Goal: Transaction & Acquisition: Purchase product/service

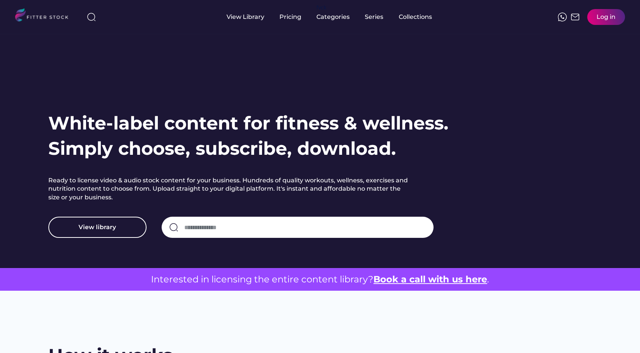
click at [609, 19] on div "Log in" at bounding box center [605, 17] width 19 height 8
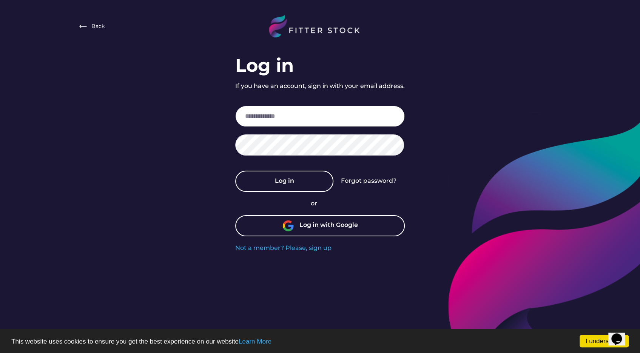
click at [318, 122] on input "email" at bounding box center [319, 116] width 169 height 21
type input "**********"
click at [293, 232] on div "Log in with Google" at bounding box center [319, 225] width 169 height 21
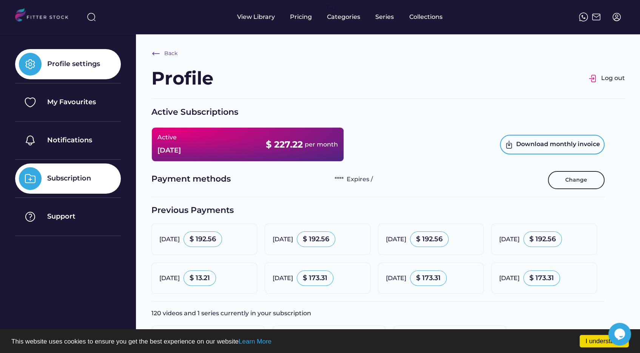
click at [95, 77] on div "Profile settings" at bounding box center [68, 64] width 106 height 30
select select "**********"
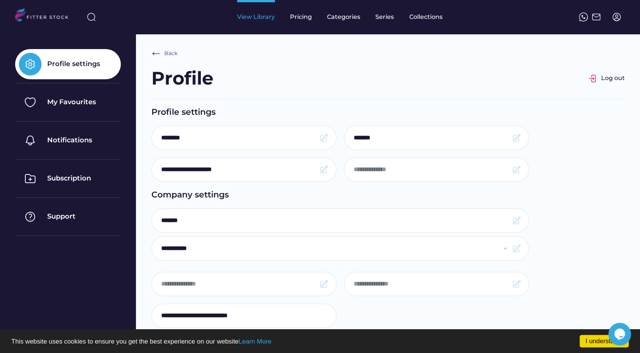
click at [248, 16] on div "View Library" at bounding box center [256, 17] width 38 height 8
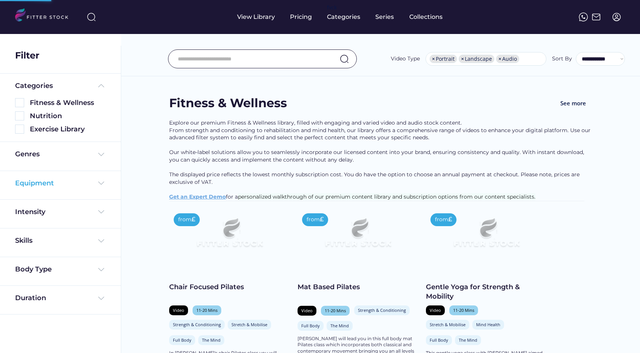
select select "**********"
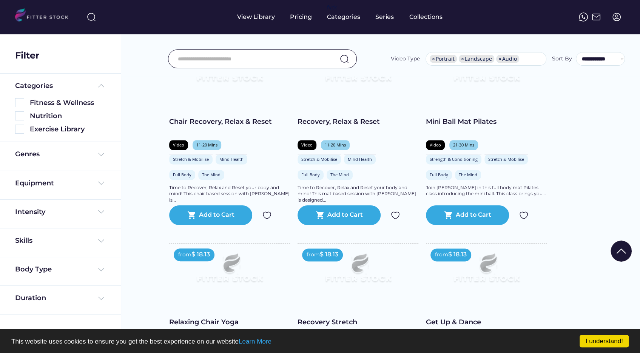
scroll to position [566, 0]
click at [91, 160] on div "Genres" at bounding box center [60, 155] width 91 height 13
click at [103, 154] on img at bounding box center [101, 154] width 9 height 9
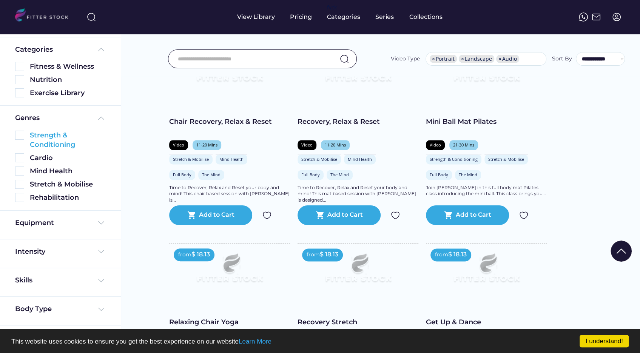
scroll to position [36, 0]
click at [98, 276] on img at bounding box center [101, 280] width 9 height 9
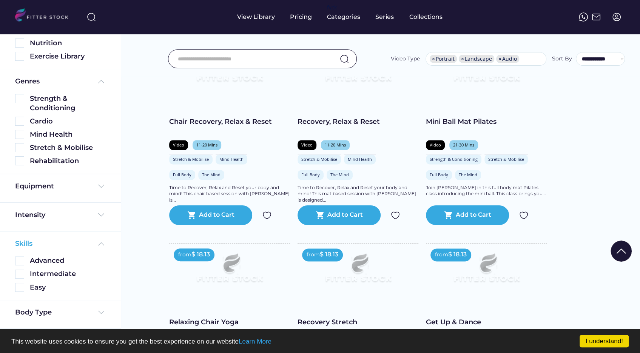
scroll to position [76, 0]
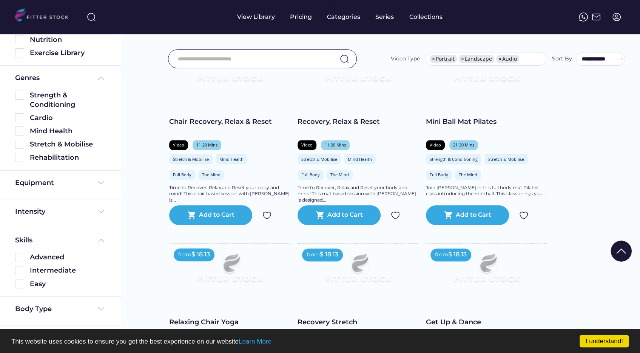
click at [86, 312] on div "Body Type" at bounding box center [60, 308] width 91 height 9
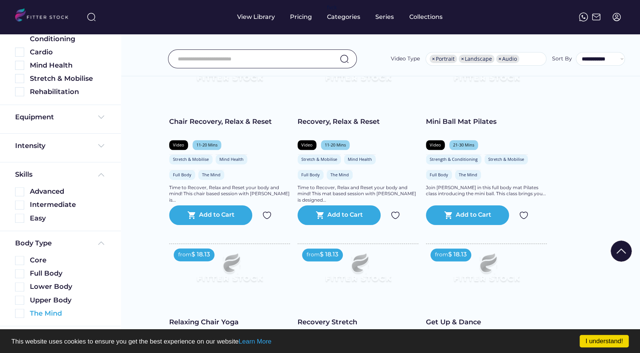
scroll to position [143, 0]
click at [89, 143] on div "Intensity" at bounding box center [60, 144] width 91 height 9
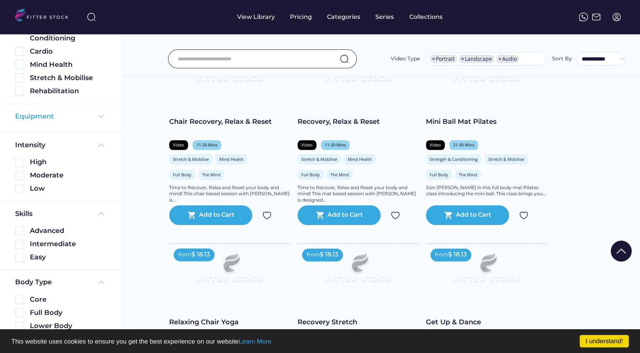
click at [103, 113] on img at bounding box center [101, 116] width 9 height 9
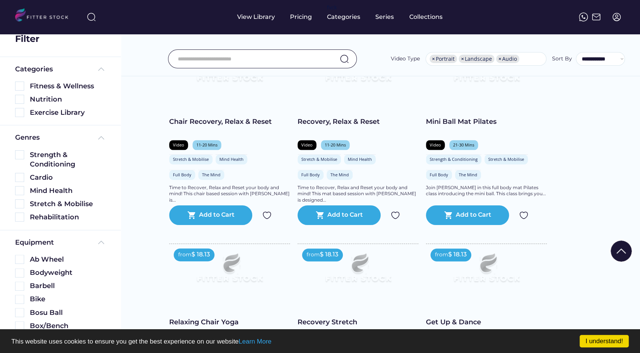
scroll to position [0, 0]
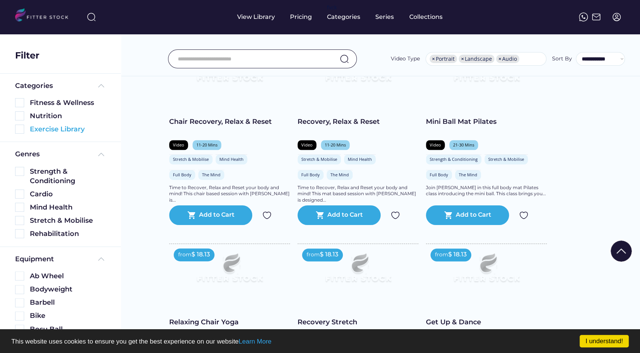
click at [21, 128] on img at bounding box center [19, 129] width 9 height 9
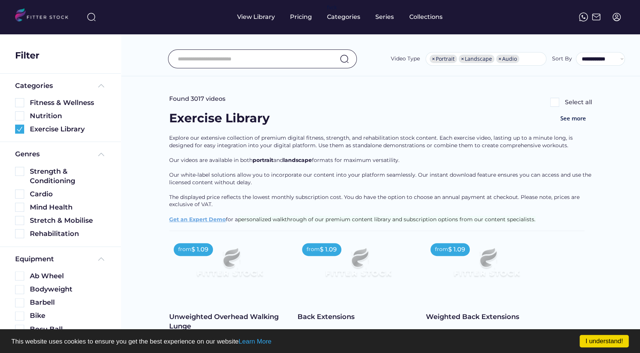
click at [208, 62] on input "input" at bounding box center [253, 59] width 150 height 16
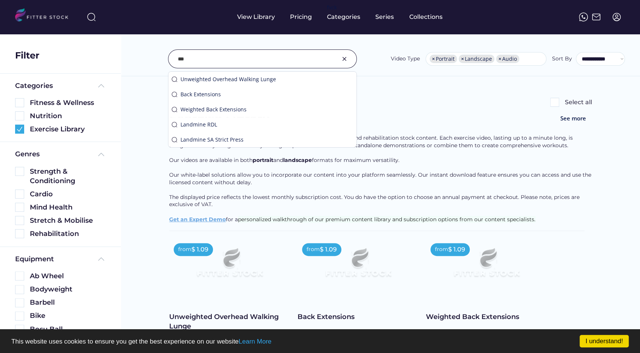
type input "***"
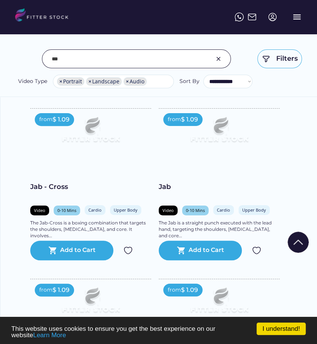
scroll to position [747, 0]
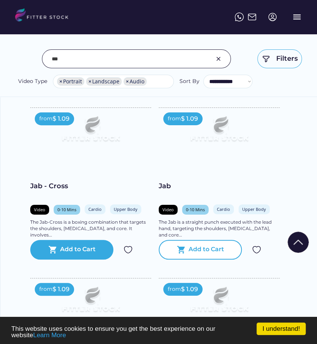
click at [189, 250] on div "Add to Cart" at bounding box center [205, 249] width 35 height 9
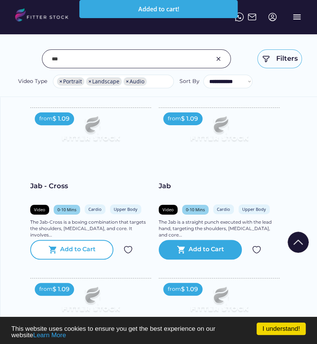
click at [88, 251] on div "Add to Cart" at bounding box center [77, 249] width 35 height 9
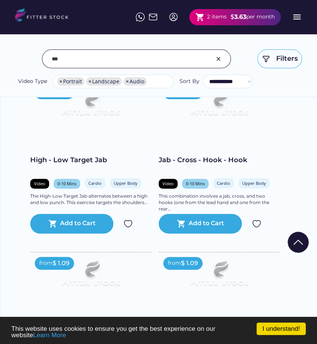
scroll to position [935, 0]
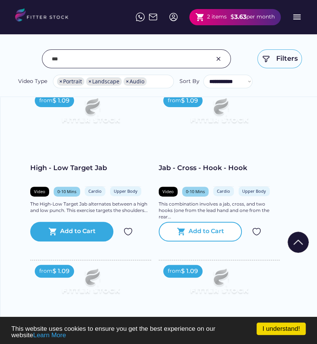
click at [206, 230] on div "Add to Cart" at bounding box center [205, 231] width 35 height 9
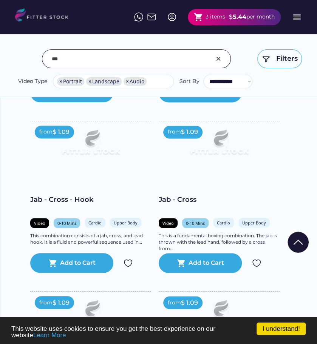
scroll to position [1275, 0]
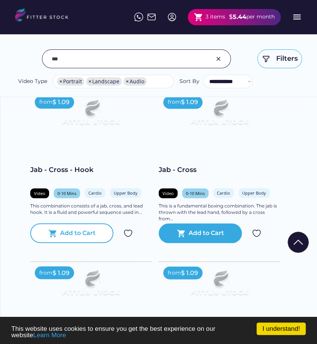
click at [87, 239] on div "shopping_cart Add to Cart" at bounding box center [71, 233] width 83 height 20
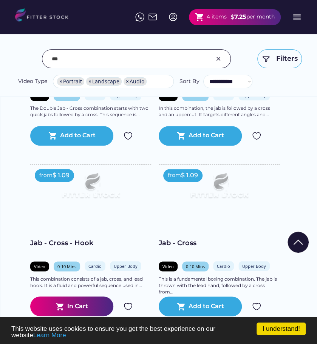
scroll to position [1199, 0]
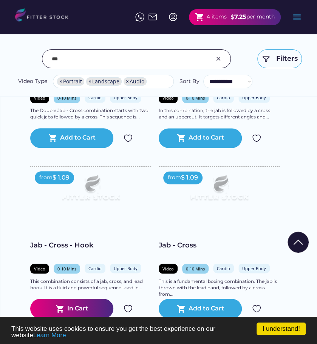
click at [211, 22] on div "shopping_cart 4 items $ 7.25 per month" at bounding box center [235, 17] width 92 height 16
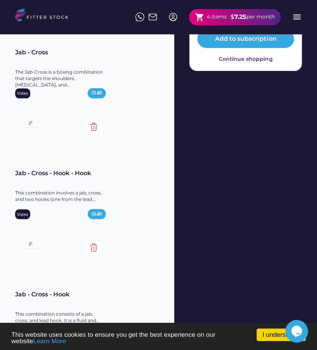
scroll to position [264, 0]
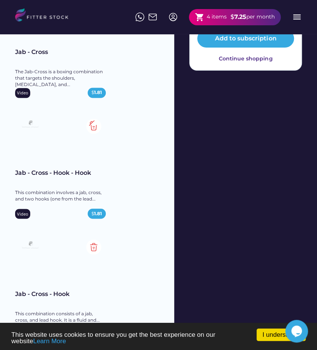
click at [91, 126] on img at bounding box center [93, 126] width 15 height 15
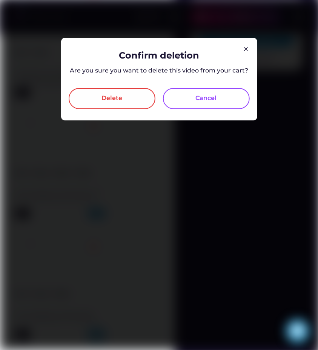
click at [117, 107] on div "Delete" at bounding box center [112, 98] width 87 height 21
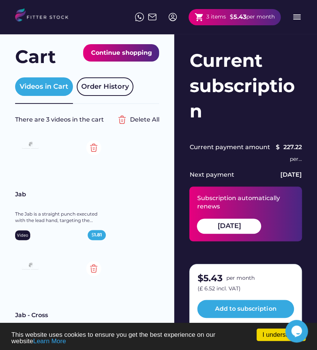
scroll to position [0, 0]
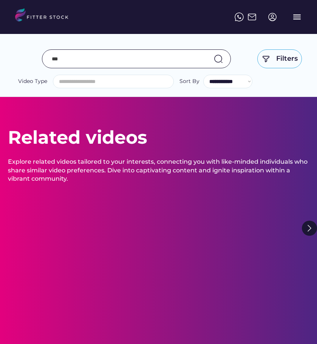
select select "**********"
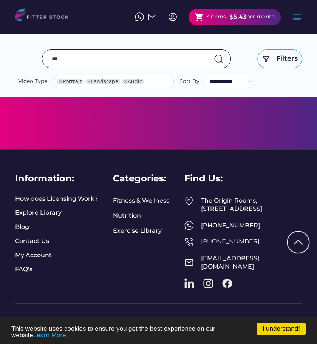
select select "**********"
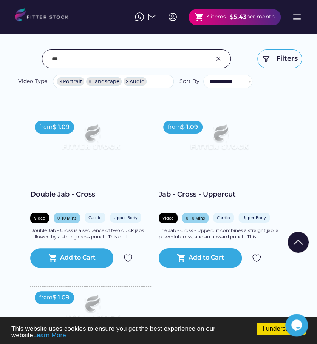
scroll to position [1734, 0]
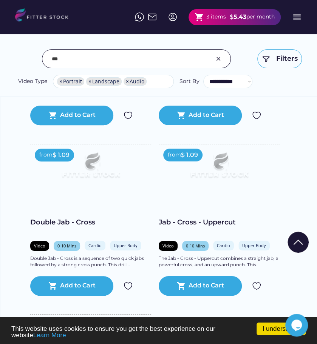
drag, startPoint x: 70, startPoint y: 56, endPoint x: 45, endPoint y: 58, distance: 24.6
click at [45, 58] on div at bounding box center [136, 58] width 189 height 19
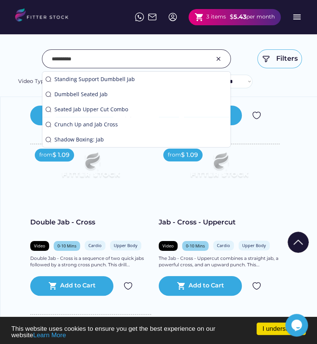
type input "**********"
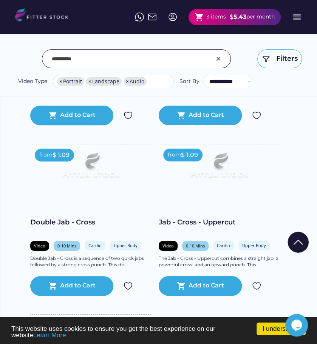
scroll to position [319, 0]
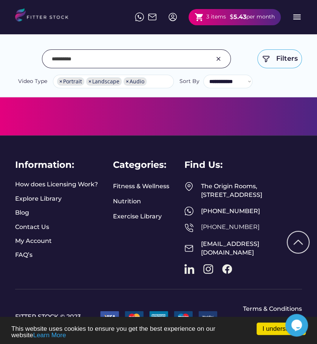
click at [100, 62] on input "input" at bounding box center [127, 59] width 150 height 16
drag, startPoint x: 100, startPoint y: 62, endPoint x: 21, endPoint y: 62, distance: 79.3
click at [21, 62] on div "**********" at bounding box center [158, 69] width 286 height 40
click at [134, 60] on input "input" at bounding box center [127, 59] width 150 height 16
type input "***"
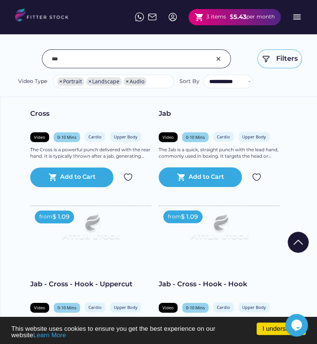
scroll to position [1507, 0]
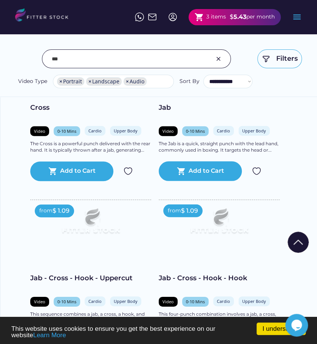
drag, startPoint x: 209, startPoint y: 18, endPoint x: 223, endPoint y: 14, distance: 14.7
drag, startPoint x: 223, startPoint y: 14, endPoint x: 160, endPoint y: 42, distance: 68.4
click at [160, 42] on div "**********" at bounding box center [158, 52] width 317 height 89
drag, startPoint x: 197, startPoint y: 17, endPoint x: 132, endPoint y: 53, distance: 74.0
click at [132, 53] on input "input" at bounding box center [127, 59] width 150 height 16
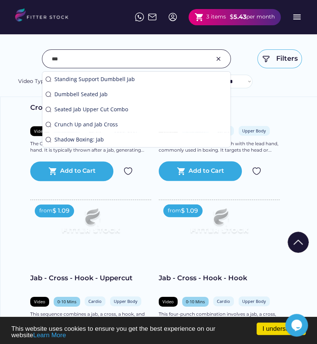
click at [308, 89] on div "**********" at bounding box center [158, 52] width 317 height 89
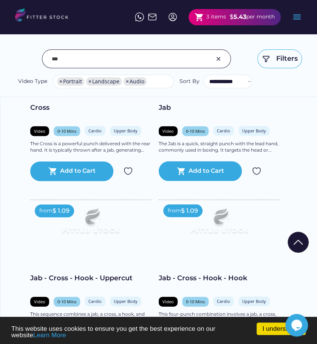
click at [230, 18] on div "$" at bounding box center [231, 17] width 4 height 8
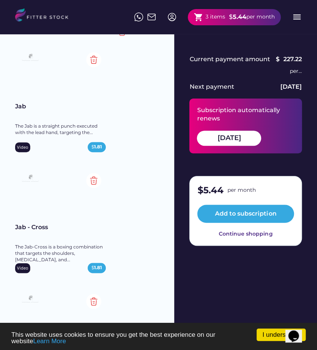
scroll to position [113, 0]
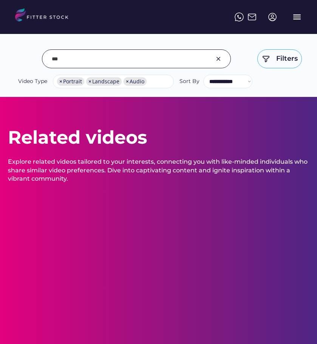
select select "**********"
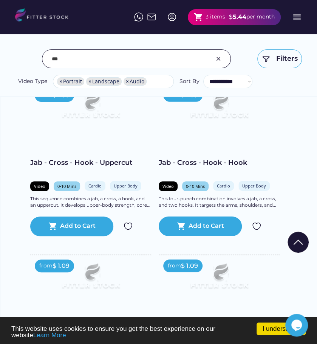
scroll to position [1547, 0]
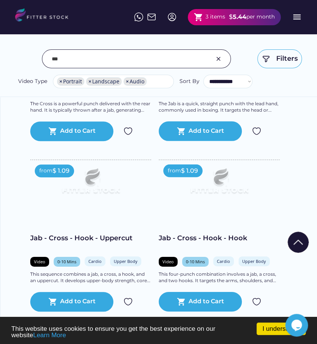
click at [271, 279] on div "This four-punch combination involves a jab, a cross, and two hooks. It targets …" at bounding box center [219, 277] width 121 height 13
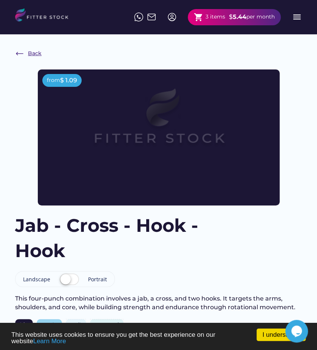
click at [37, 53] on div "Back" at bounding box center [35, 54] width 14 height 8
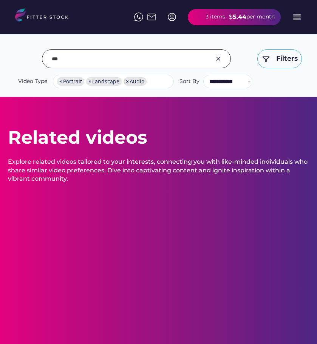
select select "**********"
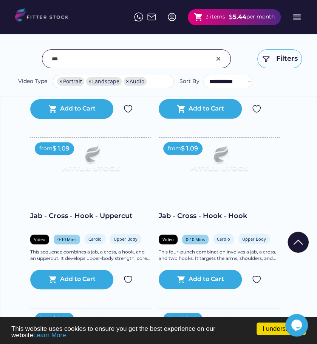
scroll to position [1585, 0]
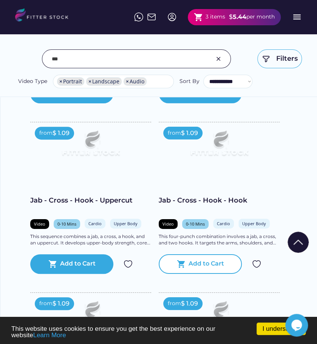
click at [185, 265] on text "shopping_cart" at bounding box center [181, 264] width 9 height 9
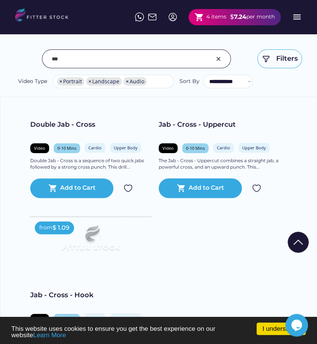
scroll to position [1812, 0]
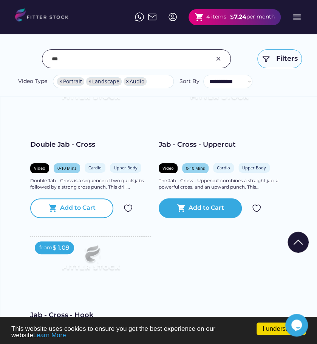
click at [67, 204] on div "Add to Cart" at bounding box center [77, 208] width 35 height 9
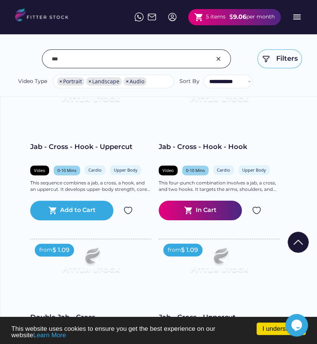
scroll to position [1623, 0]
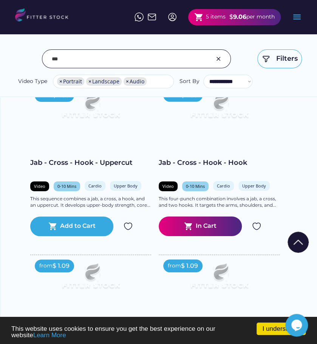
click at [246, 20] on div "per month" at bounding box center [260, 17] width 28 height 8
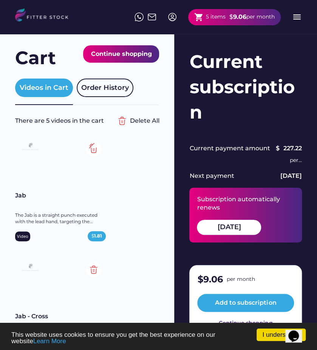
click at [92, 149] on img at bounding box center [93, 148] width 15 height 15
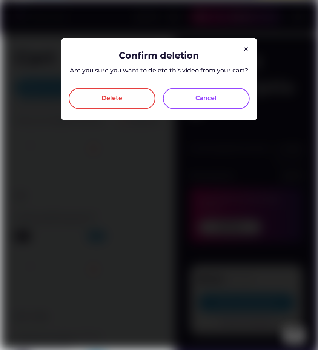
click at [111, 106] on div "Delete" at bounding box center [112, 98] width 87 height 21
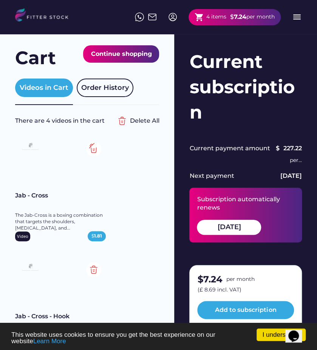
click at [95, 151] on img at bounding box center [93, 148] width 15 height 15
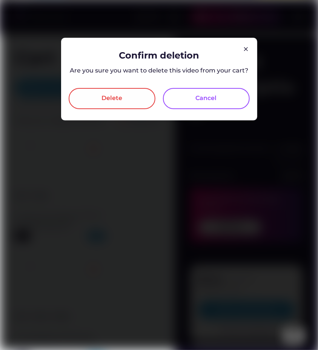
click at [120, 97] on div "Delete" at bounding box center [112, 98] width 21 height 9
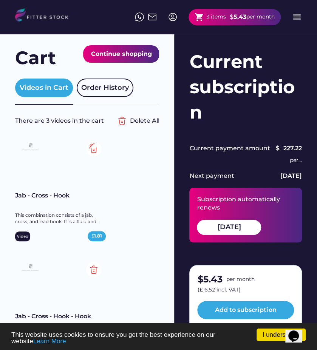
click at [91, 144] on img at bounding box center [93, 148] width 15 height 15
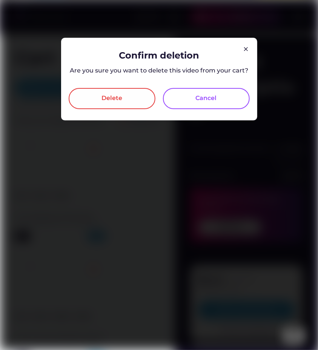
click at [107, 106] on div "Delete" at bounding box center [112, 98] width 87 height 21
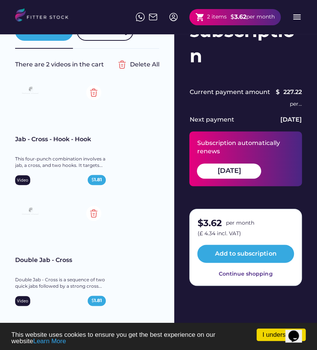
scroll to position [75, 0]
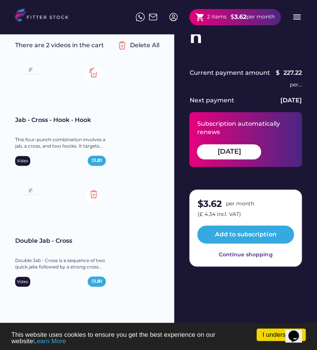
click at [94, 72] on img at bounding box center [93, 73] width 15 height 15
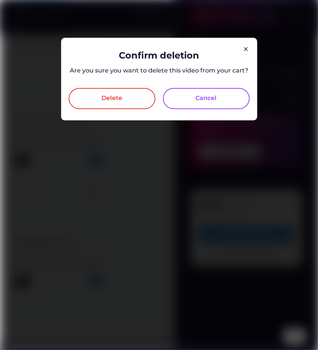
click at [96, 97] on div "Delete" at bounding box center [112, 98] width 87 height 21
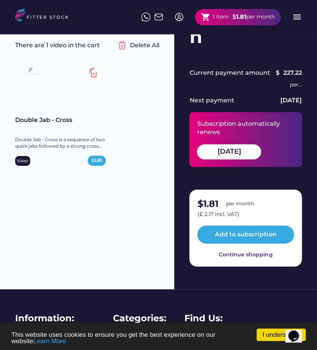
click at [92, 74] on img at bounding box center [93, 73] width 15 height 15
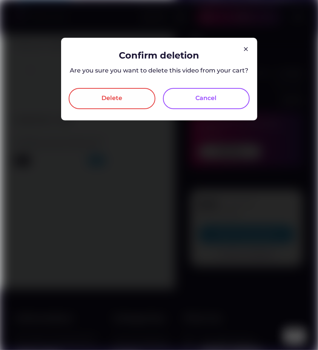
click at [106, 99] on div "Delete" at bounding box center [112, 98] width 21 height 9
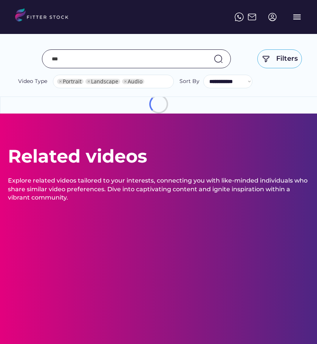
select select "**********"
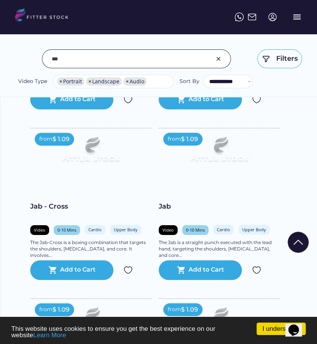
scroll to position [736, 0]
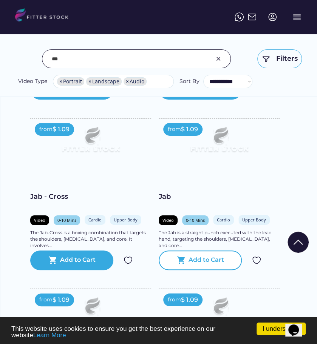
click at [200, 254] on div "shopping_cart Add to Cart" at bounding box center [200, 261] width 83 height 20
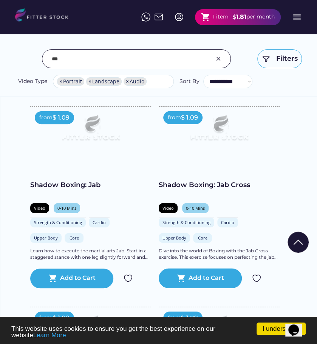
scroll to position [547, 0]
click at [208, 25] on div "shopping_cart 1 item $ 1.81 per month menu" at bounding box center [221, 17] width 160 height 24
click at [209, 21] on div "shopping_cart 1 item" at bounding box center [215, 16] width 28 height 9
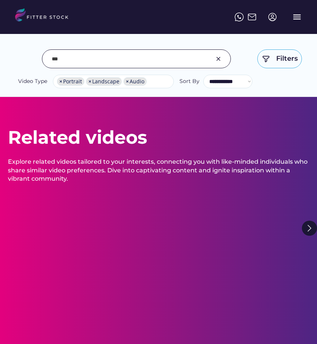
select select "**********"
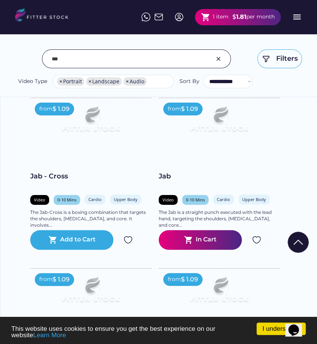
scroll to position [755, 0]
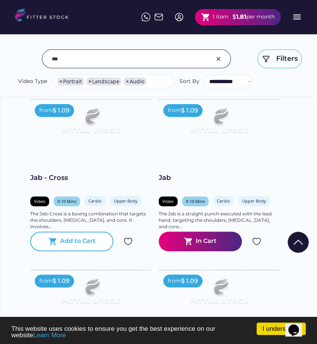
click at [63, 242] on div "Add to Cart" at bounding box center [77, 241] width 35 height 9
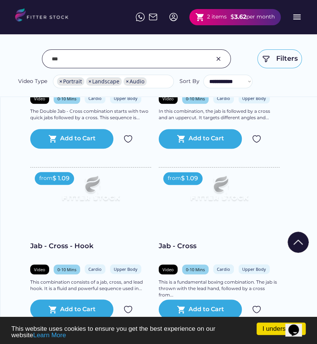
scroll to position [1245, 0]
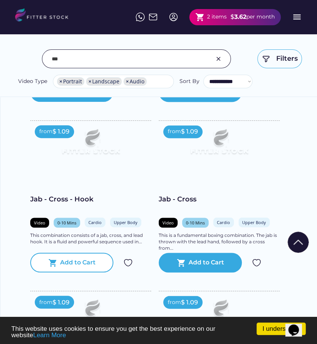
click at [61, 258] on div "Add to Cart" at bounding box center [77, 262] width 35 height 9
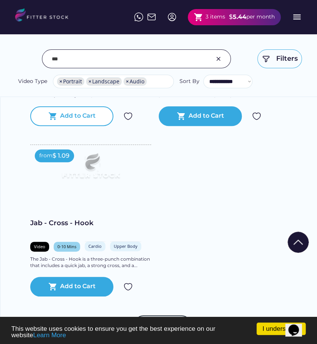
scroll to position [1925, 0]
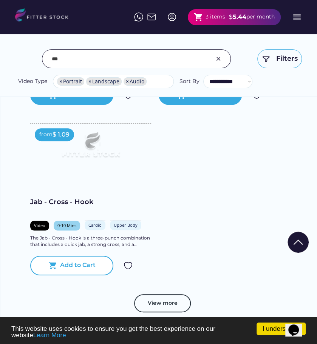
click at [77, 261] on div "Add to Cart" at bounding box center [77, 265] width 35 height 9
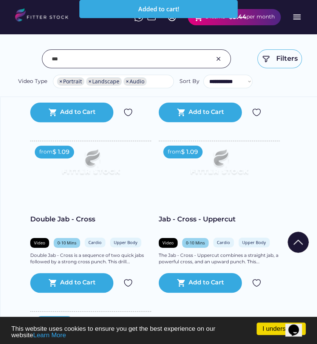
scroll to position [1736, 0]
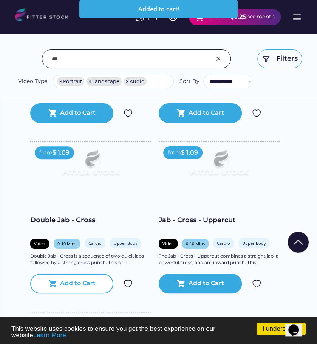
click at [66, 276] on div "shopping_cart Add to Cart" at bounding box center [71, 284] width 83 height 20
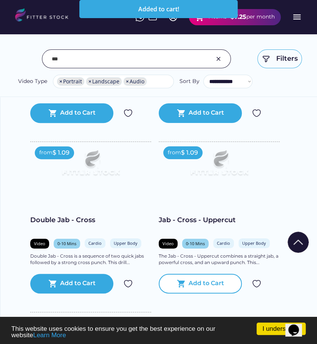
click at [223, 288] on div "shopping_cart Add to Cart" at bounding box center [200, 284] width 83 height 20
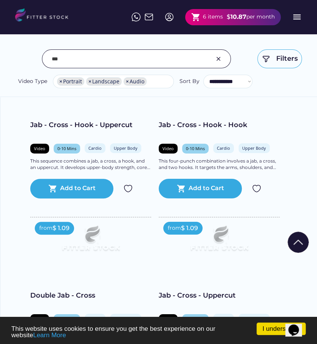
scroll to position [1623, 0]
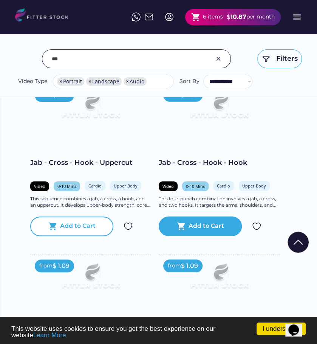
click at [85, 222] on div "Add to Cart" at bounding box center [77, 226] width 35 height 9
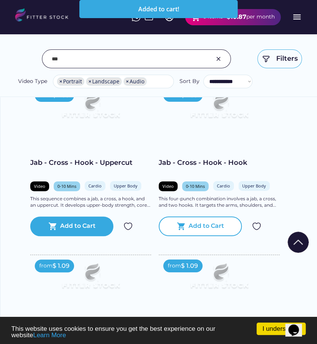
click at [207, 225] on div "Add to Cart" at bounding box center [205, 226] width 35 height 9
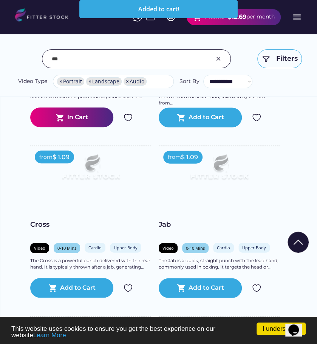
scroll to position [1396, 0]
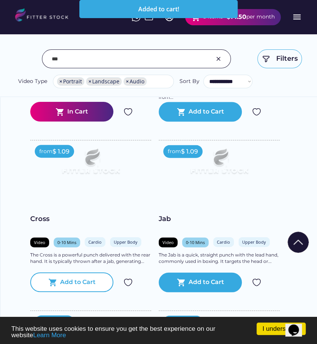
click at [73, 276] on div "shopping_cart Add to Cart" at bounding box center [71, 282] width 83 height 20
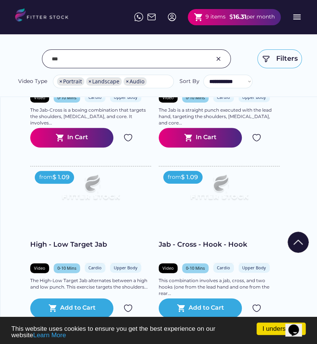
scroll to position [868, 0]
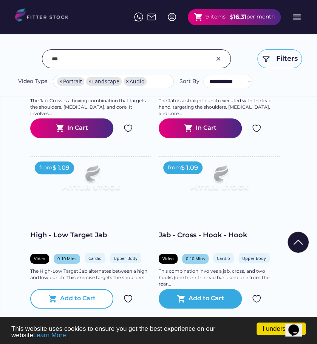
click at [66, 296] on div "Add to Cart" at bounding box center [77, 298] width 35 height 9
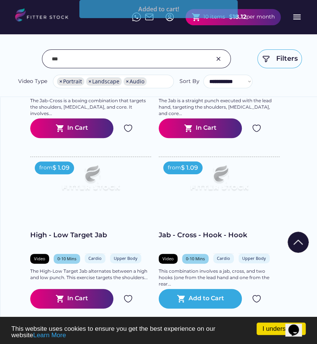
drag, startPoint x: 42, startPoint y: 17, endPoint x: 12, endPoint y: 51, distance: 45.4
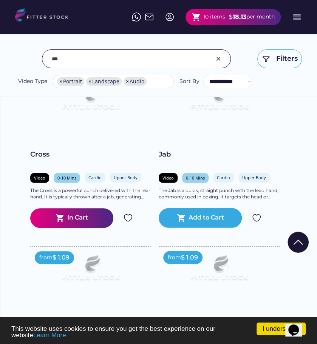
scroll to position [1472, 0]
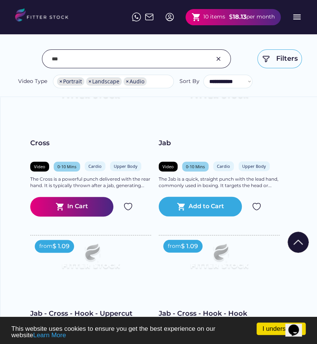
drag, startPoint x: 76, startPoint y: 55, endPoint x: 32, endPoint y: 57, distance: 44.2
click at [32, 57] on div "**********" at bounding box center [158, 69] width 286 height 40
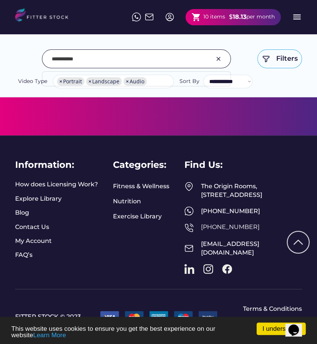
scroll to position [319, 0]
drag, startPoint x: 121, startPoint y: 59, endPoint x: 42, endPoint y: 60, distance: 78.5
click at [42, 60] on div at bounding box center [136, 58] width 189 height 19
click at [67, 59] on input "input" at bounding box center [127, 59] width 150 height 16
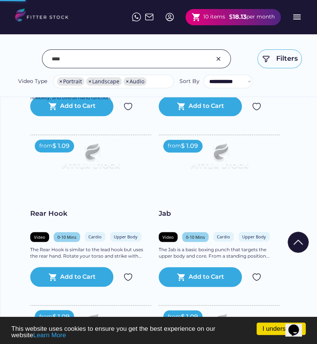
scroll to position [1358, 0]
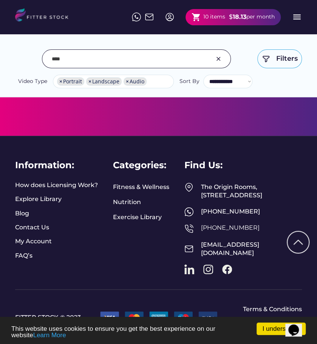
drag, startPoint x: 66, startPoint y: 59, endPoint x: 5, endPoint y: 57, distance: 60.4
click at [5, 57] on div "**********" at bounding box center [158, 52] width 317 height 89
type input "****"
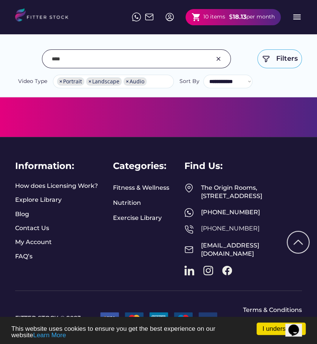
scroll to position [3363, 0]
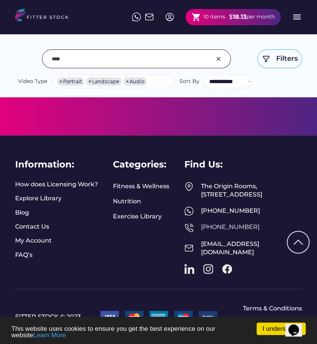
click at [89, 62] on input "input" at bounding box center [127, 59] width 150 height 16
click at [46, 11] on img at bounding box center [45, 15] width 60 height 15
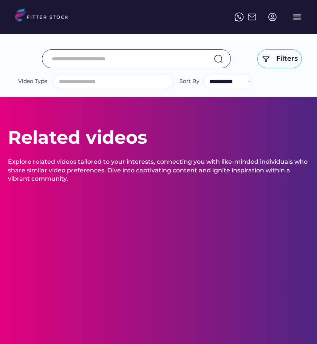
select select
select select "**********"
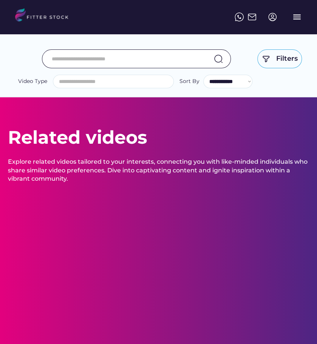
scroll to position [13, 0]
select select "**********"
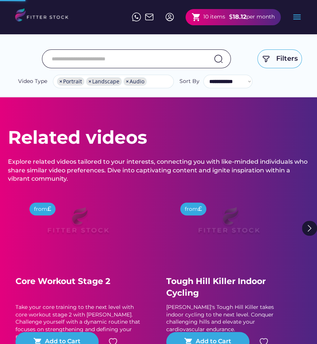
scroll to position [0, 0]
click at [243, 15] on strong "18.12" at bounding box center [239, 16] width 14 height 7
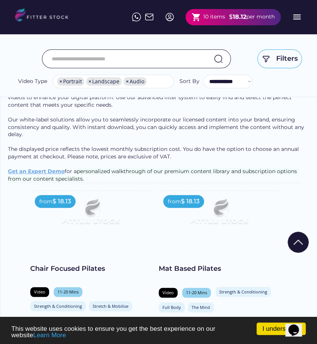
scroll to position [113, 0]
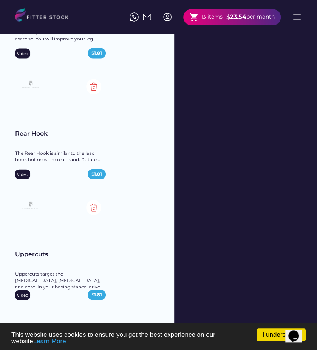
scroll to position [1396, 0]
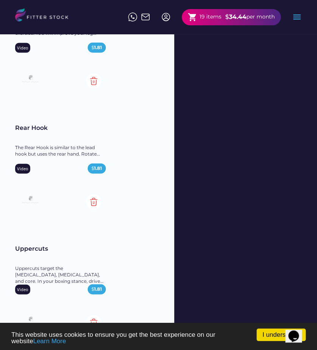
click at [163, 16] on img at bounding box center [165, 16] width 9 height 9
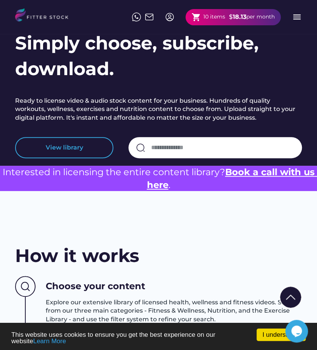
scroll to position [113, 0]
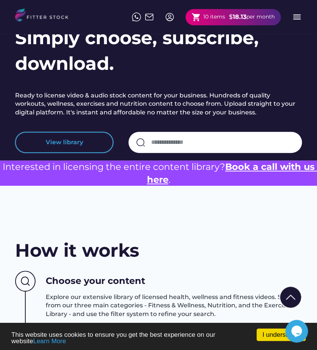
click at [68, 141] on button "View library" at bounding box center [64, 142] width 98 height 21
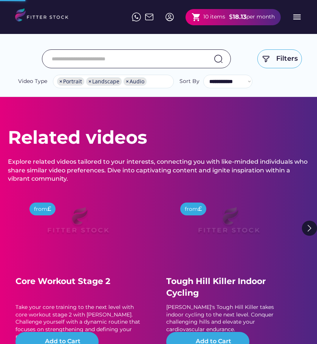
select select "**********"
click at [138, 53] on input "input" at bounding box center [127, 59] width 150 height 16
click at [135, 58] on input "input" at bounding box center [127, 59] width 150 height 16
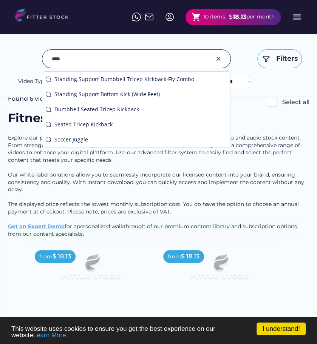
click at [189, 40] on div "**********" at bounding box center [158, 52] width 317 height 89
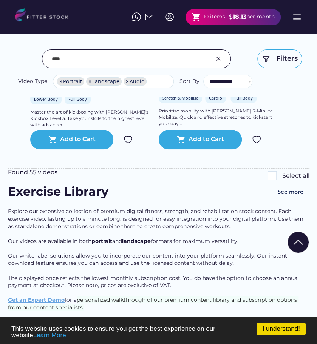
scroll to position [642, 0]
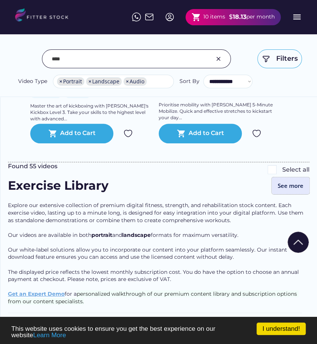
click at [297, 194] on button "See more" at bounding box center [290, 185] width 38 height 17
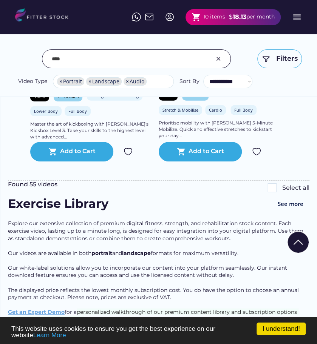
scroll to position [604, 0]
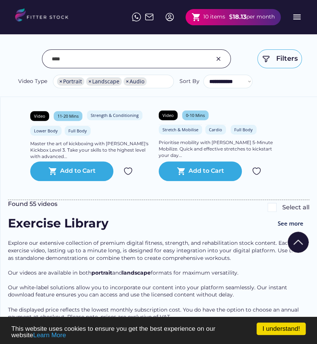
click at [68, 57] on input "input" at bounding box center [127, 59] width 150 height 16
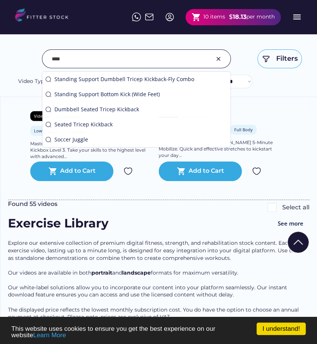
drag, startPoint x: 68, startPoint y: 57, endPoint x: 42, endPoint y: 56, distance: 26.4
click at [42, 56] on div "**********" at bounding box center [158, 69] width 286 height 40
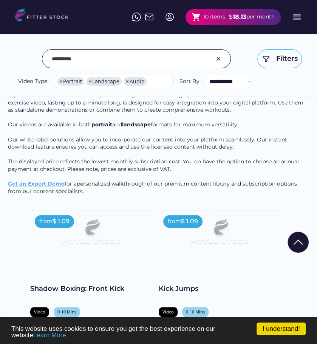
scroll to position [151, 0]
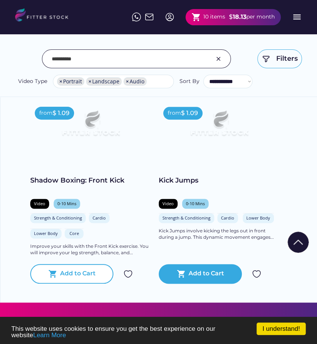
click at [58, 275] on div "shopping_cart Add to Cart" at bounding box center [71, 274] width 83 height 20
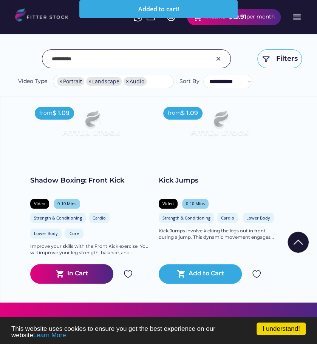
drag, startPoint x: 78, startPoint y: 58, endPoint x: 16, endPoint y: 63, distance: 62.1
click at [16, 63] on div "**********" at bounding box center [158, 69] width 286 height 40
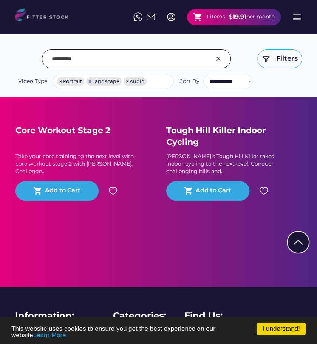
scroll to position [0, 0]
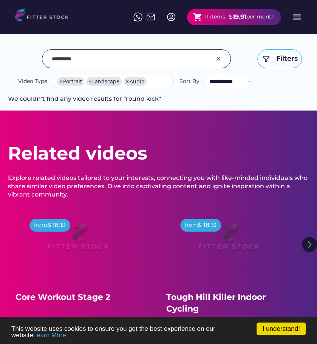
click at [110, 58] on input "input" at bounding box center [127, 59] width 150 height 16
click at [109, 59] on input "input" at bounding box center [127, 59] width 150 height 16
click at [106, 59] on input "input" at bounding box center [127, 59] width 150 height 16
click at [179, 105] on div "We couldn’t find any video results for "round Kick" Found videos Select all Fit…" at bounding box center [158, 103] width 301 height 16
click at [80, 59] on input "input" at bounding box center [127, 59] width 150 height 16
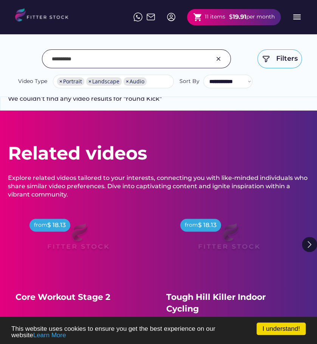
click at [133, 60] on input "input" at bounding box center [127, 59] width 150 height 16
drag, startPoint x: 87, startPoint y: 62, endPoint x: 34, endPoint y: 63, distance: 53.2
click at [34, 63] on div "**********" at bounding box center [158, 69] width 286 height 40
type input "****"
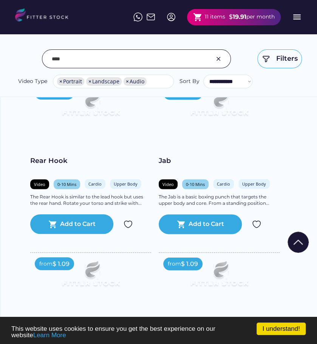
scroll to position [377, 0]
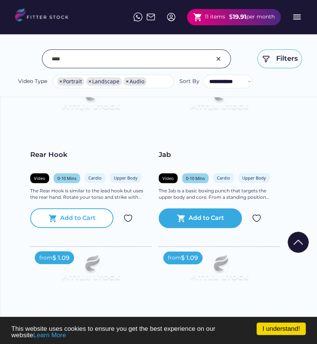
click at [54, 215] on text "shopping_cart" at bounding box center [52, 218] width 9 height 9
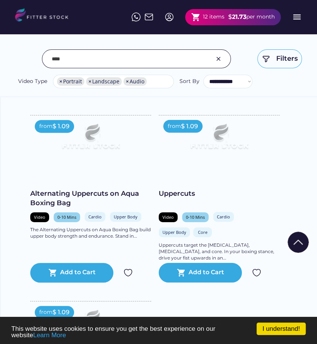
scroll to position [679, 0]
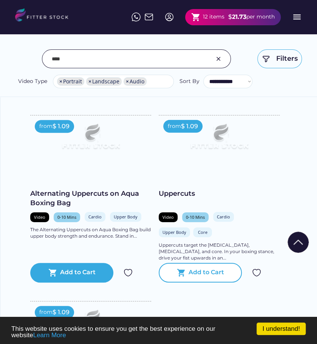
click at [186, 276] on div "shopping_cart Add to Cart" at bounding box center [200, 273] width 83 height 20
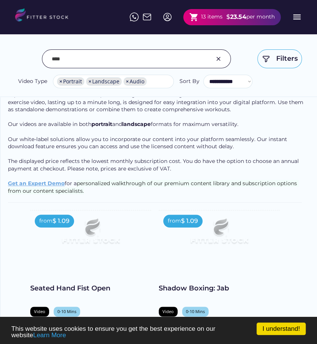
scroll to position [0, 0]
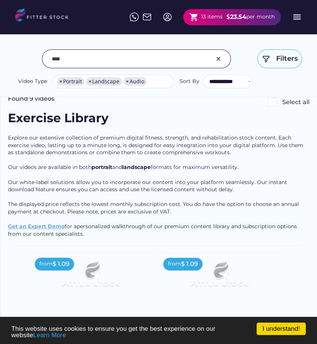
drag, startPoint x: 89, startPoint y: 61, endPoint x: 49, endPoint y: 54, distance: 40.6
click at [49, 54] on div at bounding box center [136, 58] width 189 height 19
drag, startPoint x: 56, startPoint y: 57, endPoint x: 29, endPoint y: 58, distance: 26.8
click at [29, 58] on div "**********" at bounding box center [158, 69] width 286 height 40
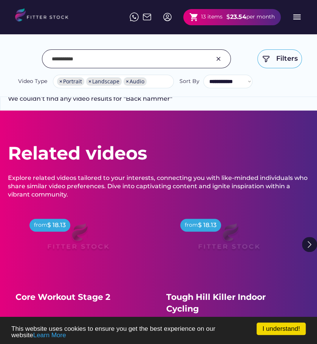
drag, startPoint x: 92, startPoint y: 60, endPoint x: 42, endPoint y: 62, distance: 50.2
click at [42, 62] on div "**********" at bounding box center [158, 69] width 286 height 40
drag, startPoint x: 68, startPoint y: 60, endPoint x: 32, endPoint y: 61, distance: 36.2
click at [35, 60] on div "**********" at bounding box center [158, 69] width 286 height 40
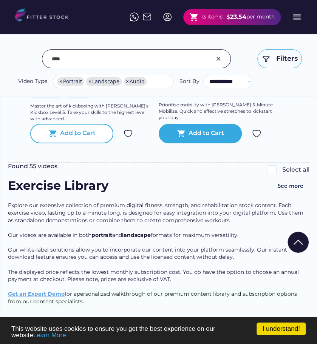
scroll to position [642, 0]
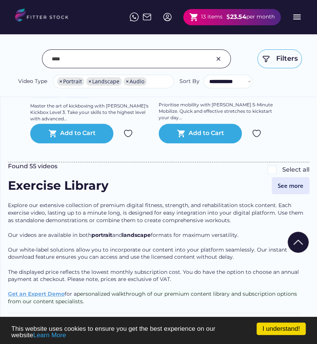
click at [295, 194] on button "See more" at bounding box center [290, 185] width 38 height 17
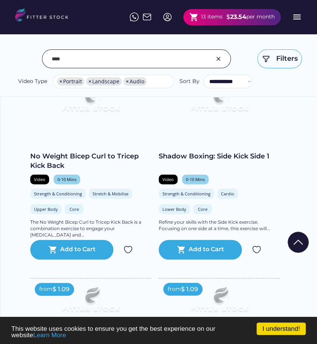
scroll to position [1472, 0]
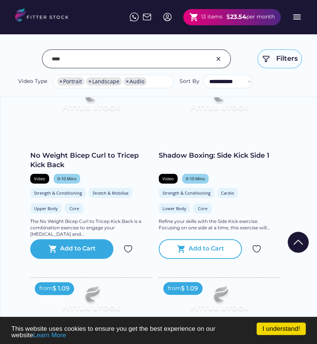
click at [174, 248] on div "shopping_cart Add to Cart" at bounding box center [200, 249] width 83 height 20
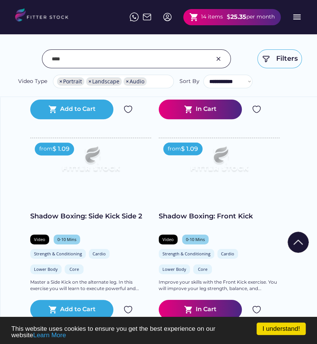
scroll to position [1623, 0]
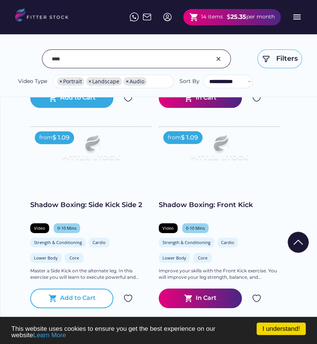
click at [51, 297] on div "shopping_cart Add to Cart" at bounding box center [71, 299] width 83 height 20
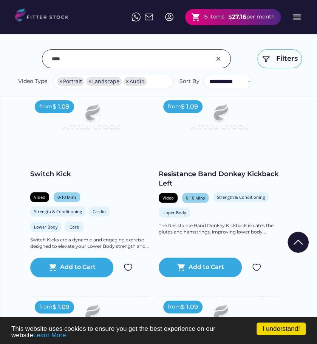
scroll to position [2453, 0]
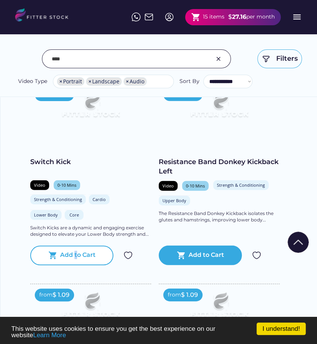
click at [75, 260] on div "Add to Cart" at bounding box center [77, 255] width 35 height 9
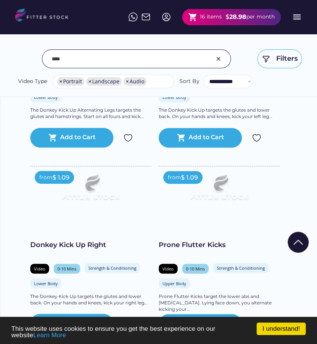
scroll to position [4114, 0]
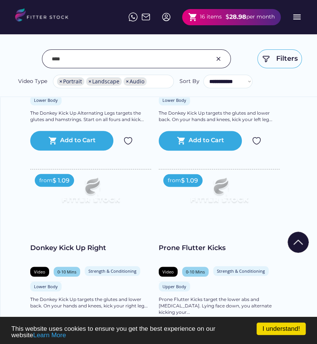
drag, startPoint x: 85, startPoint y: 61, endPoint x: 42, endPoint y: 59, distance: 42.7
click at [42, 59] on div at bounding box center [136, 58] width 189 height 19
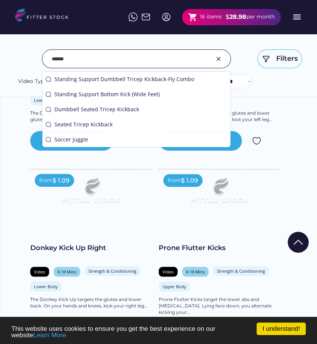
type input "******"
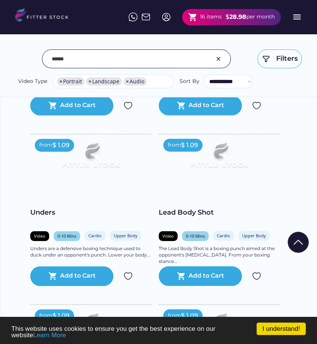
scroll to position [2604, 0]
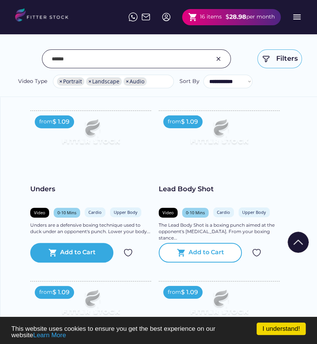
click at [189, 251] on div "Add to Cart" at bounding box center [205, 252] width 35 height 9
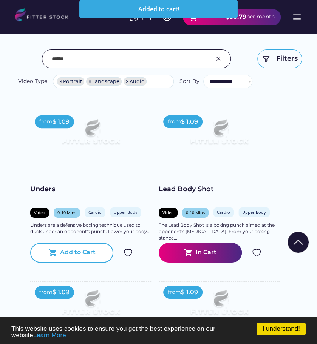
click at [57, 245] on div "shopping_cart Add to Cart" at bounding box center [71, 253] width 83 height 20
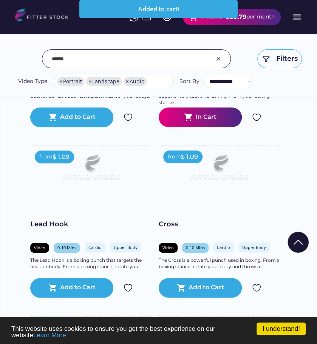
scroll to position [2755, 0]
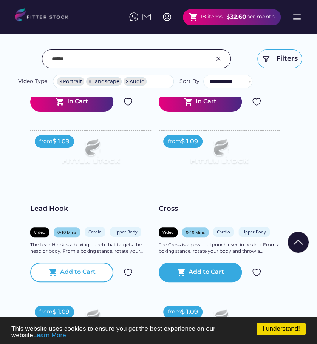
click at [74, 265] on div "shopping_cart Add to Cart" at bounding box center [71, 273] width 83 height 20
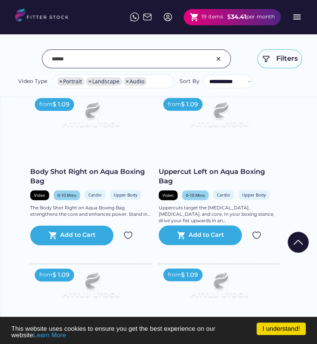
scroll to position [3246, 0]
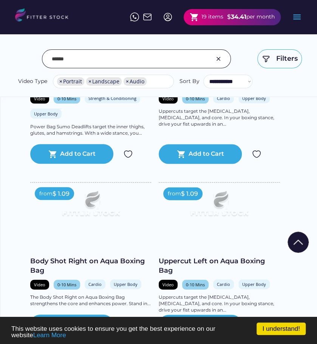
click at [223, 12] on div "shopping_cart 19 items $ 34.41 per month" at bounding box center [231, 17] width 97 height 16
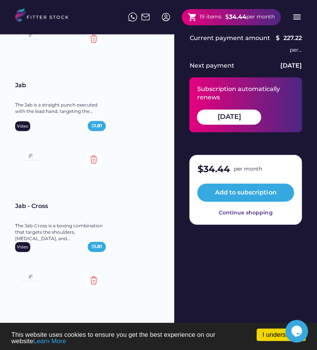
scroll to position [113, 0]
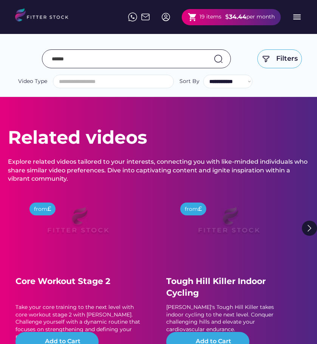
select select "**********"
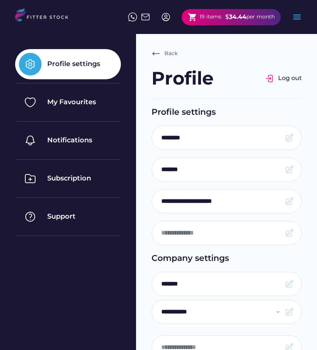
select select "**********"
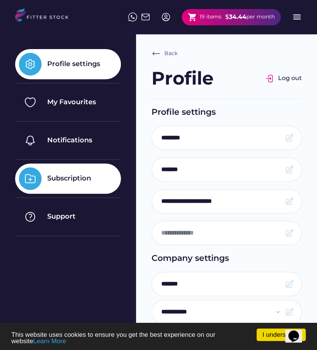
click at [93, 178] on div "Subscription" at bounding box center [68, 178] width 106 height 30
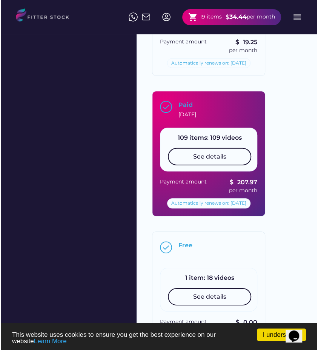
scroll to position [679, 0]
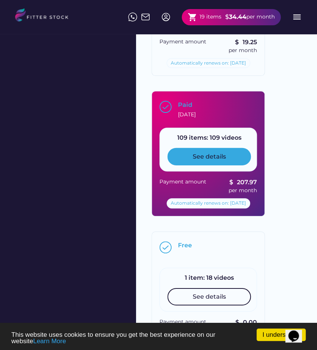
click at [185, 157] on div "See details" at bounding box center [208, 156] width 83 height 17
click at [198, 152] on div "See details" at bounding box center [208, 156] width 33 height 8
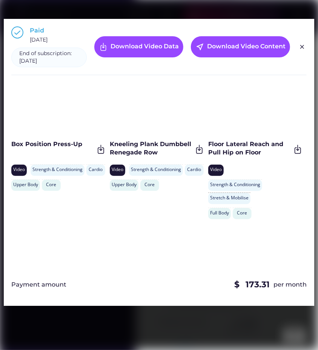
scroll to position [0, 0]
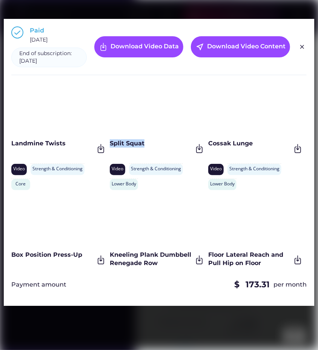
drag, startPoint x: 151, startPoint y: 143, endPoint x: 110, endPoint y: 146, distance: 41.6
click at [110, 146] on div "Split Squat" at bounding box center [151, 143] width 83 height 8
copy div "Split Squat"
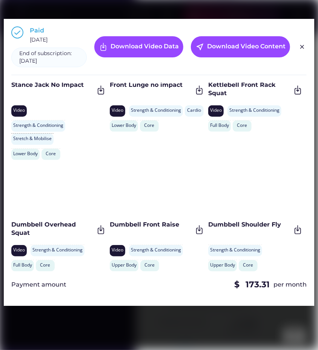
scroll to position [453, 0]
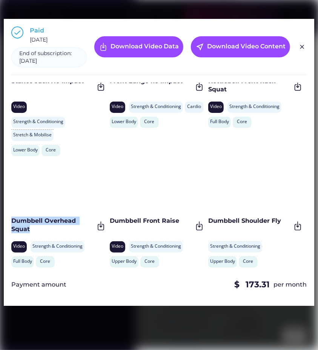
drag, startPoint x: 57, startPoint y: 225, endPoint x: 8, endPoint y: 222, distance: 48.4
click at [8, 222] on div "Paid March 20, 2025 End of subscription: March 20, 2026 Download Video Data nea…" at bounding box center [159, 162] width 311 height 287
copy div "Dumbbell Overhead Squat"
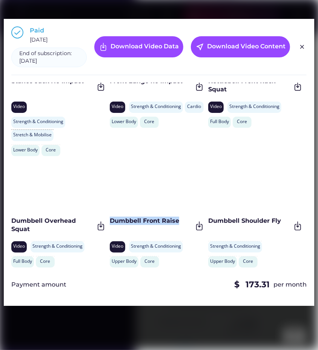
drag, startPoint x: 179, startPoint y: 221, endPoint x: 111, endPoint y: 220, distance: 68.3
click at [111, 220] on div "Dumbbell Front Raise" at bounding box center [151, 221] width 83 height 8
copy div "Dumbbell Front Raise"
drag, startPoint x: 280, startPoint y: 220, endPoint x: 210, endPoint y: 219, distance: 70.6
click at [210, 219] on div "Dumbbell Shoulder Fly" at bounding box center [249, 221] width 83 height 8
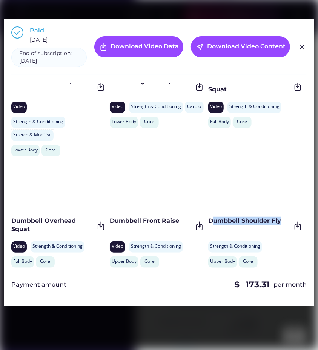
drag, startPoint x: 210, startPoint y: 219, endPoint x: 211, endPoint y: 226, distance: 7.2
click at [211, 226] on div "Dumbbell Shoulder Fly" at bounding box center [249, 226] width 83 height 19
click at [231, 229] on div "Dumbbell Shoulder Fly" at bounding box center [249, 226] width 83 height 19
drag, startPoint x: 280, startPoint y: 221, endPoint x: 207, endPoint y: 220, distance: 73.2
click at [208, 220] on div "Dumbbell Shoulder Fly" at bounding box center [249, 221] width 83 height 8
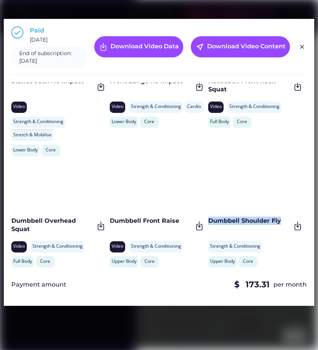
copy div "Dumbbell Shoulder Fly"
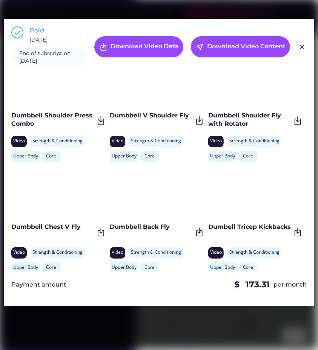
scroll to position [679, 0]
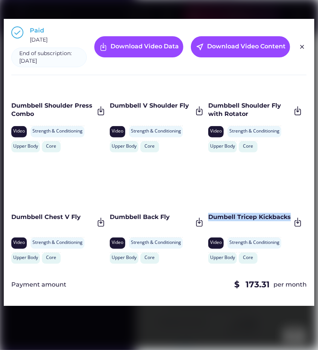
drag, startPoint x: 245, startPoint y: 223, endPoint x: 208, endPoint y: 217, distance: 37.5
click at [208, 217] on div "Dumbell Tricep Kickbacks" at bounding box center [249, 217] width 83 height 8
copy div "Dumbell Tricep Kickbacks"
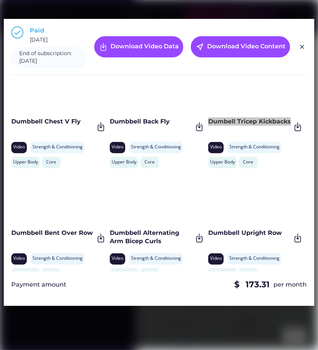
scroll to position [793, 0]
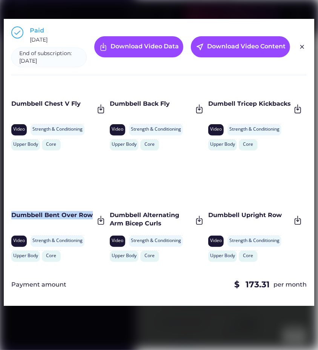
drag, startPoint x: 92, startPoint y: 212, endPoint x: 10, endPoint y: 214, distance: 81.5
click at [10, 214] on div "Paid March 20, 2025 End of subscription: March 20, 2026 Download Video Data nea…" at bounding box center [159, 162] width 311 height 287
copy div "Dumbbell Bent Over Row"
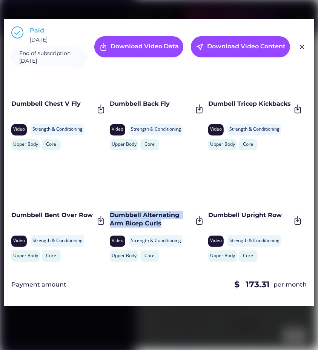
drag, startPoint x: 162, startPoint y: 223, endPoint x: 111, endPoint y: 215, distance: 51.2
click at [111, 215] on div "Dumbbell Alternating Arm Bicep Curls" at bounding box center [151, 219] width 83 height 17
copy div "Dumbbell Alternating Arm Bicep Curls"
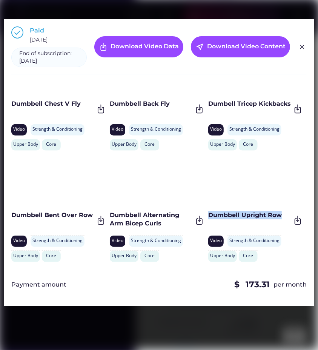
drag, startPoint x: 282, startPoint y: 211, endPoint x: 209, endPoint y: 213, distance: 72.9
click at [209, 213] on div "Dumbbell Upright Row" at bounding box center [249, 215] width 83 height 8
copy div "Dumbbell Upright Row"
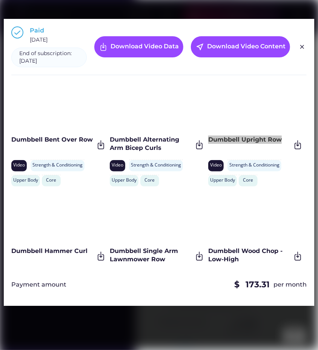
scroll to position [906, 0]
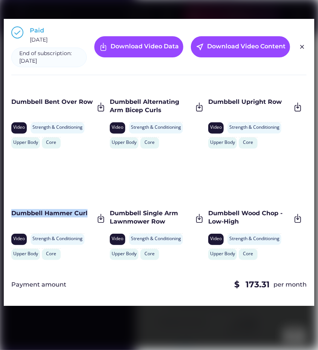
drag, startPoint x: 88, startPoint y: 212, endPoint x: 12, endPoint y: 210, distance: 75.1
click at [12, 210] on div "Dumbbell Hammer Curl" at bounding box center [52, 213] width 83 height 8
copy div "Dumbbell Hammer Curl"
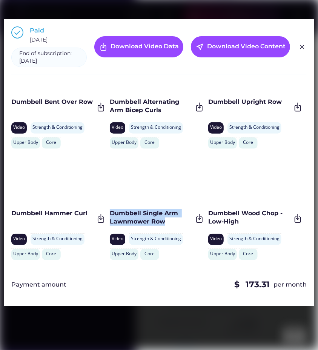
drag, startPoint x: 172, startPoint y: 220, endPoint x: 111, endPoint y: 212, distance: 61.7
click at [111, 212] on div "Dumbbell Single Arm Lawnmower Row" at bounding box center [151, 217] width 83 height 17
copy div "Dumbbell Single Arm Lawnmower Row"
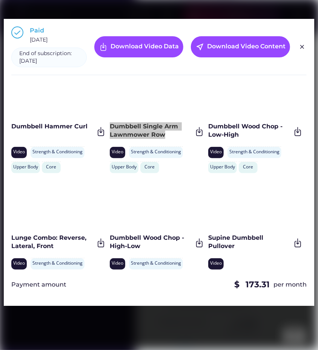
scroll to position [1019, 0]
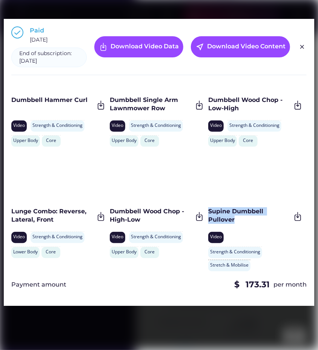
drag, startPoint x: 239, startPoint y: 219, endPoint x: 208, endPoint y: 210, distance: 31.7
click at [208, 210] on div "Supine Dumbbell Pullover" at bounding box center [249, 215] width 83 height 17
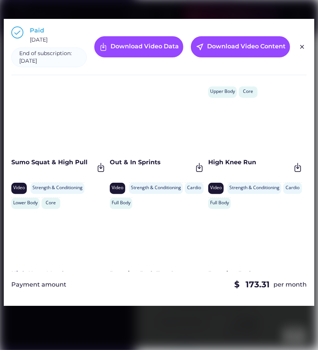
scroll to position [1170, 0]
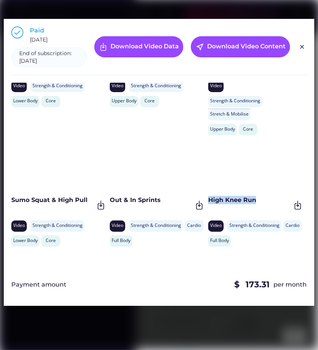
drag, startPoint x: 259, startPoint y: 199, endPoint x: 208, endPoint y: 200, distance: 50.6
click at [208, 200] on div "High Knee Run" at bounding box center [249, 200] width 83 height 8
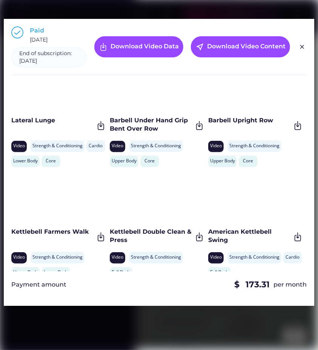
scroll to position [1812, 0]
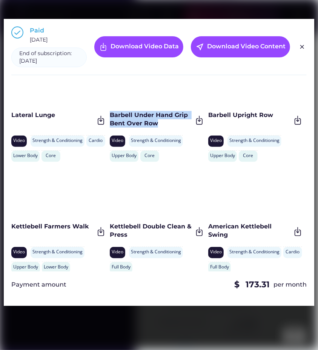
drag, startPoint x: 163, startPoint y: 196, endPoint x: 109, endPoint y: 190, distance: 53.9
click at [110, 128] on div "Barbell Under Hand Grip Bent Over Row" at bounding box center [151, 119] width 83 height 17
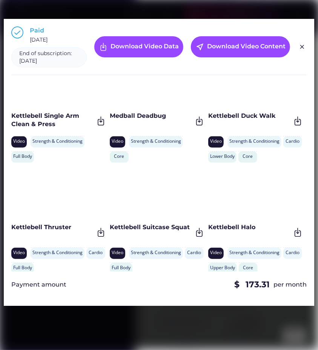
scroll to position [2076, 0]
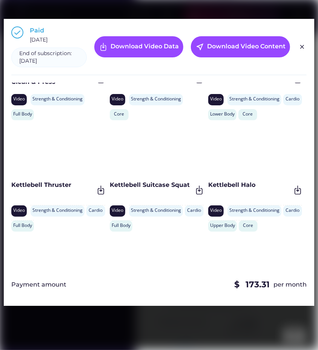
drag, startPoint x: 167, startPoint y: 175, endPoint x: 111, endPoint y: 174, distance: 56.2
click at [111, 78] on div "Medball Deadbug" at bounding box center [151, 73] width 83 height 8
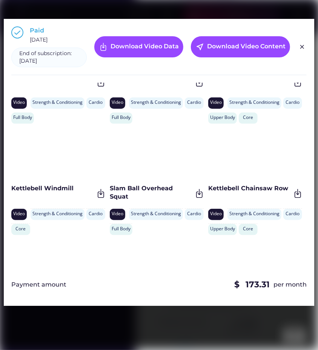
scroll to position [2189, 0]
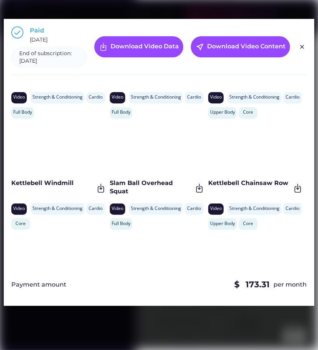
drag, startPoint x: 255, startPoint y: 188, endPoint x: 209, endPoint y: 191, distance: 46.1
click at [209, 76] on div "Kettlebell Halo" at bounding box center [249, 72] width 83 height 8
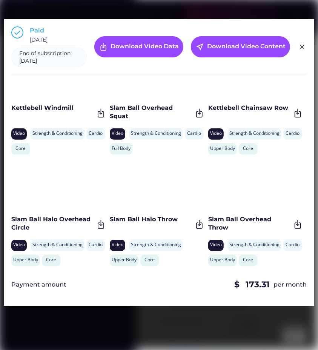
scroll to position [2264, 0]
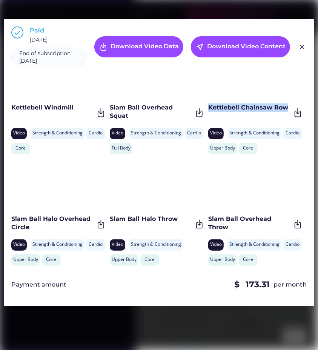
drag, startPoint x: 287, startPoint y: 240, endPoint x: 208, endPoint y: 240, distance: 78.9
click at [208, 112] on div "Kettlebell Chainsaw Row" at bounding box center [249, 107] width 83 height 8
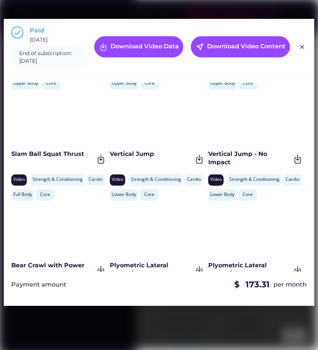
scroll to position [2453, 0]
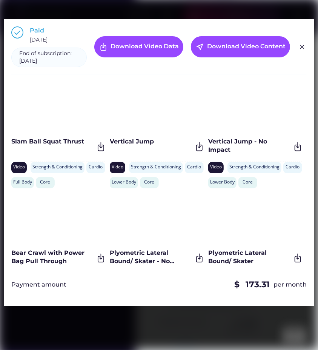
click at [120, 59] on div "Video" at bounding box center [118, 55] width 12 height 6
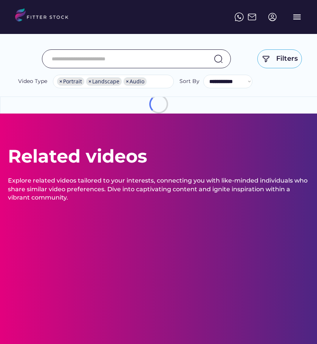
select select "**********"
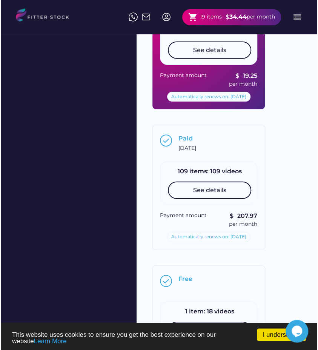
scroll to position [651, 0]
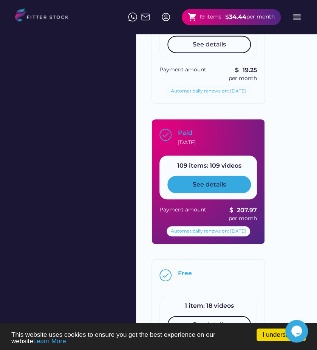
click at [202, 182] on div "See details" at bounding box center [208, 184] width 33 height 8
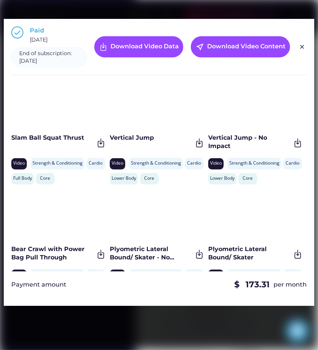
scroll to position [2410, 0]
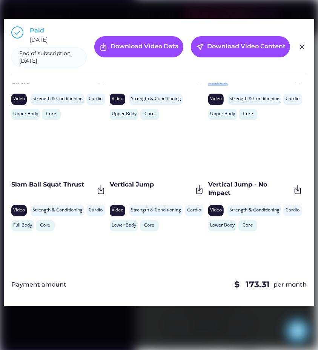
drag, startPoint x: 230, startPoint y: 226, endPoint x: 208, endPoint y: 221, distance: 22.5
click at [208, 86] on div "Slam Ball Overhead Throw" at bounding box center [249, 77] width 83 height 17
copy div "Slam Ball Overhead Throw"
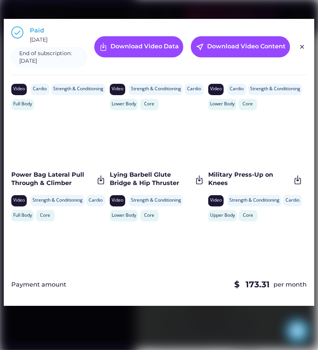
scroll to position [2787, 0]
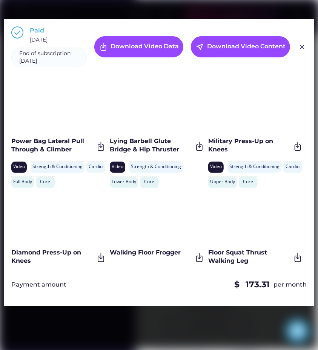
drag, startPoint x: 74, startPoint y: 219, endPoint x: 12, endPoint y: 219, distance: 61.9
click at [12, 34] on div "Plyometric Air jack" at bounding box center [52, 30] width 83 height 8
copy div "Plyometric Air jack"
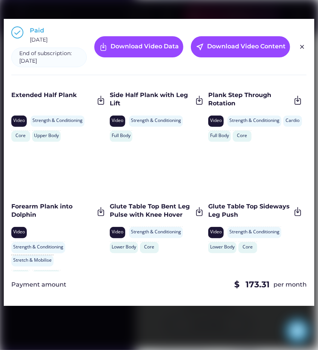
scroll to position [3806, 0]
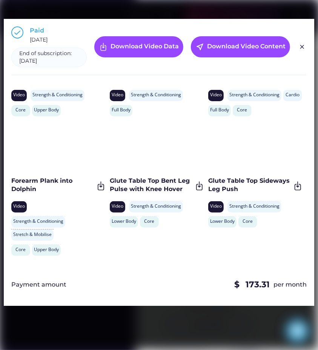
drag, startPoint x: 143, startPoint y: 194, endPoint x: 109, endPoint y: 192, distance: 34.0
copy div "Full Plank"
drag, startPoint x: 260, startPoint y: 194, endPoint x: 207, endPoint y: 196, distance: 52.9
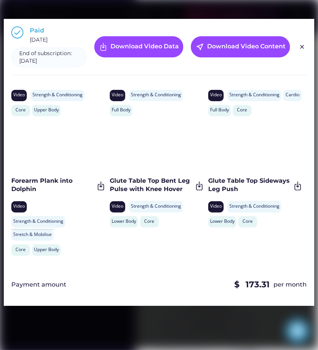
copy div "Extended Plank"
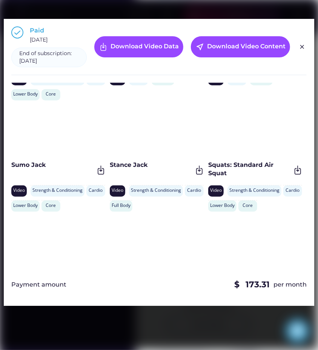
scroll to position [1278, 0]
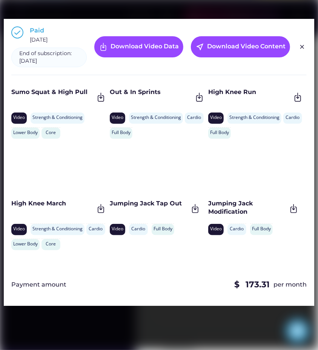
type input "*******"
select select "**********"
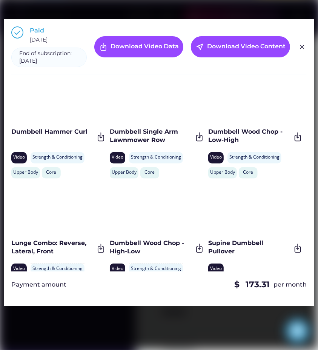
scroll to position [787, 0]
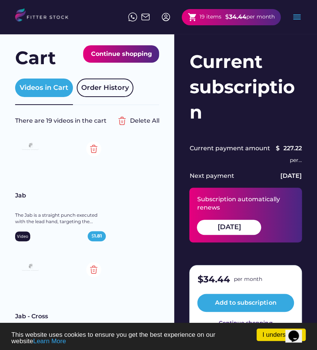
click at [164, 18] on img at bounding box center [165, 16] width 9 height 9
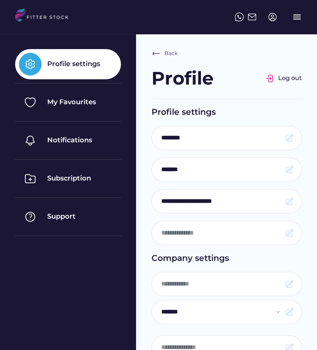
select select "**********"
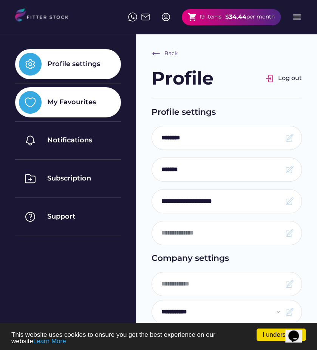
type input "*******"
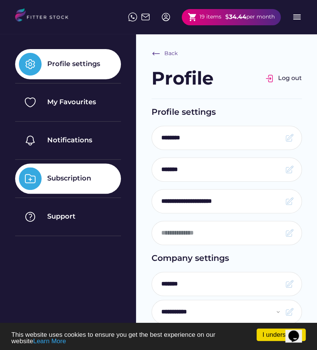
click at [78, 172] on div "Subscription" at bounding box center [68, 178] width 106 height 30
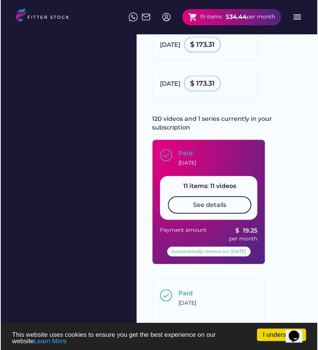
scroll to position [491, 0]
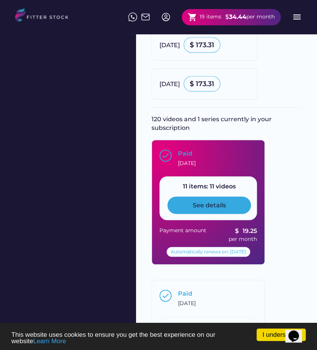
click at [195, 206] on div "See details" at bounding box center [208, 205] width 33 height 8
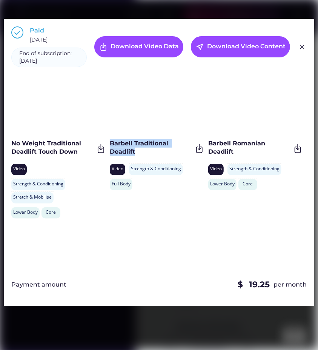
drag, startPoint x: 137, startPoint y: 151, endPoint x: 110, endPoint y: 144, distance: 27.5
click at [110, 144] on div "Barbell Traditional Deadlift" at bounding box center [151, 147] width 83 height 17
copy div "Barbell Traditional Deadlift"
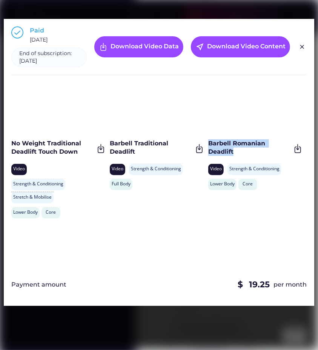
drag, startPoint x: 240, startPoint y: 149, endPoint x: 208, endPoint y: 143, distance: 32.2
click at [208, 143] on div "Barbell Romanian Deadlift" at bounding box center [249, 147] width 83 height 17
copy div "Barbell Romanian Deadlift"
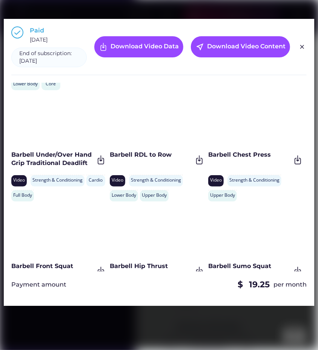
scroll to position [151, 0]
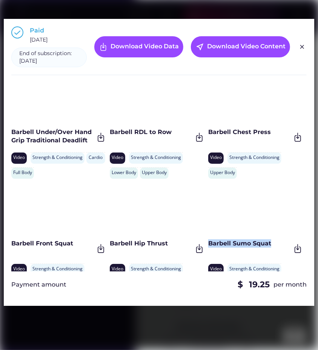
drag, startPoint x: 261, startPoint y: 257, endPoint x: 208, endPoint y: 258, distance: 52.5
click at [208, 248] on div "Barbell Sumo Squat" at bounding box center [249, 243] width 83 height 8
copy div "Barbell Sumo Squat"
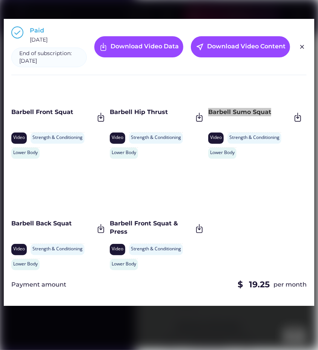
scroll to position [299, 0]
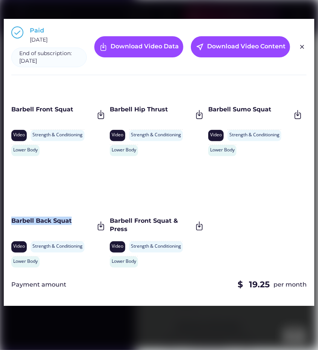
drag, startPoint x: 72, startPoint y: 220, endPoint x: 12, endPoint y: 220, distance: 59.6
click at [12, 220] on div "Barbell Back Squat" at bounding box center [52, 221] width 83 height 8
copy div "Barbell Back Squat"
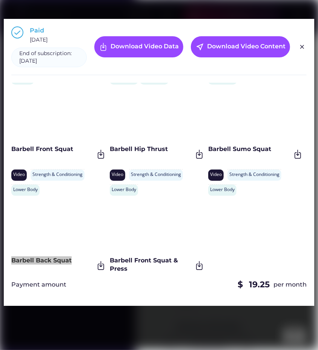
scroll to position [223, 0]
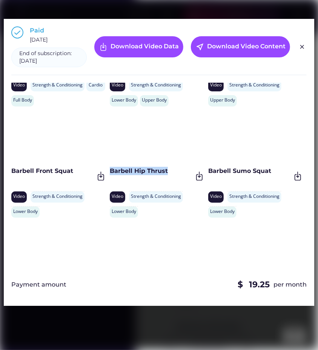
drag, startPoint x: 169, startPoint y: 185, endPoint x: 111, endPoint y: 185, distance: 58.1
click at [111, 175] on div "Barbell Hip Thrust" at bounding box center [151, 171] width 83 height 8
copy div "Barbell Hip Thrust"
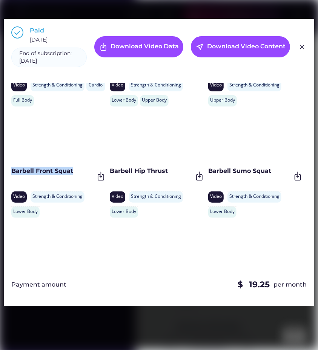
drag, startPoint x: 78, startPoint y: 183, endPoint x: 10, endPoint y: 187, distance: 68.4
click at [10, 187] on div "Paid May 31, 2025 End of subscription: March 20, 2026 Download Video Data near_…" at bounding box center [159, 162] width 311 height 287
copy div "Barbell Front Squat"
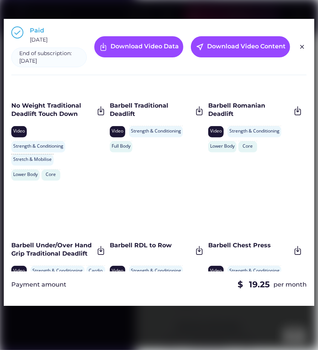
scroll to position [35, 0]
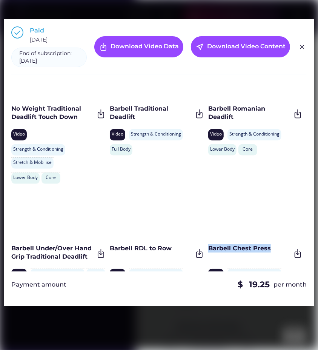
drag, startPoint x: 269, startPoint y: 248, endPoint x: 207, endPoint y: 249, distance: 62.7
click at [208, 249] on div "Barbell Chest Press" at bounding box center [249, 248] width 83 height 8
copy div "Barbell Chest Press"
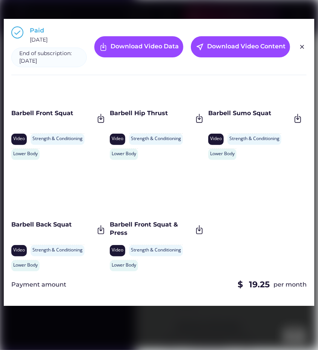
scroll to position [299, 0]
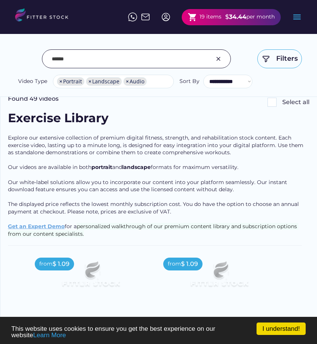
select select "**********"
click at [237, 17] on strong "34.44" at bounding box center [237, 16] width 17 height 7
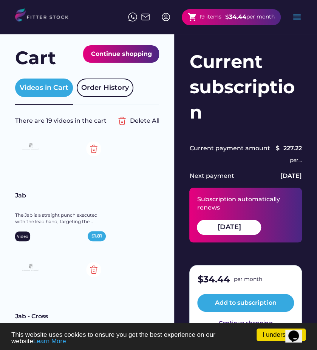
click at [75, 18] on div "shopping_cart 19 items $ 34.44 per month menu" at bounding box center [158, 17] width 286 height 24
click at [53, 16] on img at bounding box center [45, 15] width 60 height 15
click at [165, 15] on img at bounding box center [165, 16] width 9 height 9
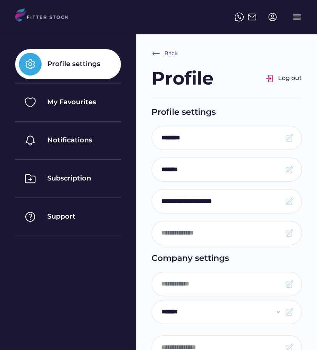
select select "**********"
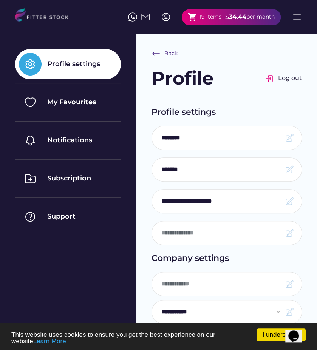
type input "*******"
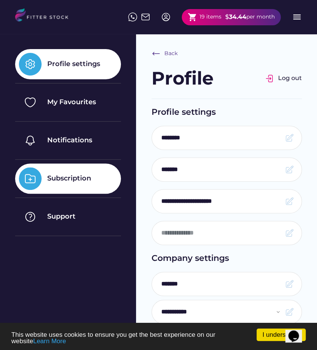
click at [88, 177] on div "Subscription" at bounding box center [69, 178] width 44 height 9
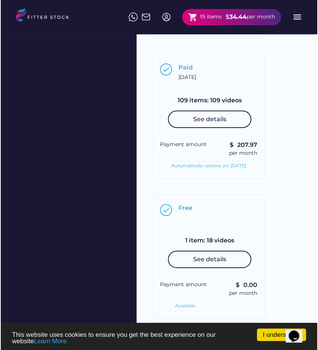
scroll to position [717, 0]
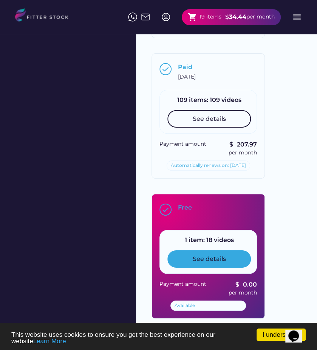
click at [177, 252] on div "See details" at bounding box center [208, 258] width 83 height 17
click at [215, 256] on div "See details" at bounding box center [208, 259] width 33 height 8
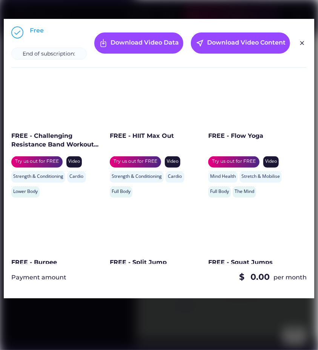
scroll to position [0, 0]
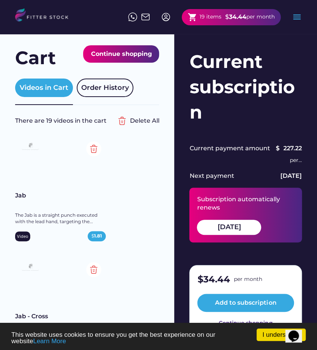
click at [162, 20] on img at bounding box center [165, 16] width 9 height 9
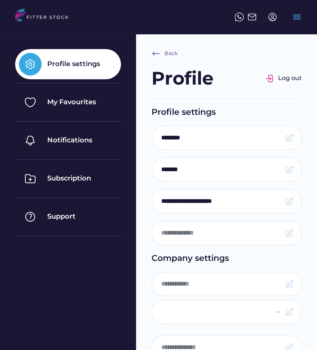
select select
type input "*******"
select select "**********"
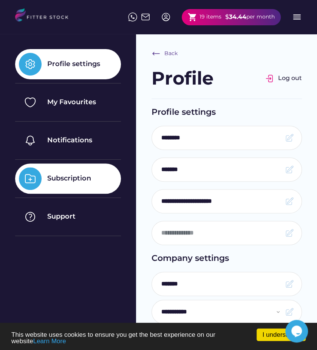
click at [57, 187] on div "Subscription" at bounding box center [68, 178] width 106 height 30
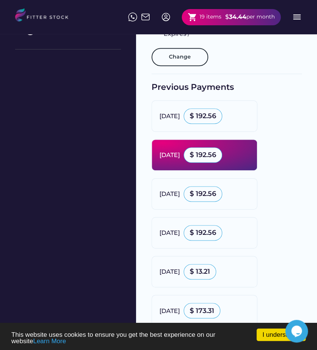
scroll to position [189, 0]
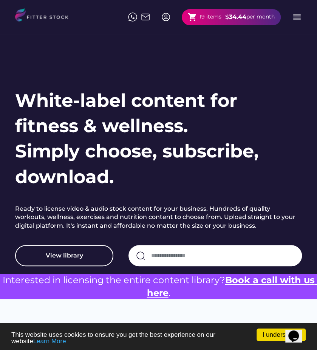
click at [165, 256] on input "input" at bounding box center [222, 256] width 143 height 16
type input "******"
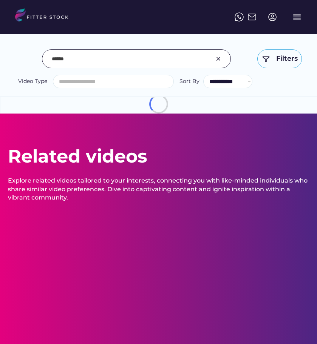
select select
select select "**********"
type input "******"
select select "**********"
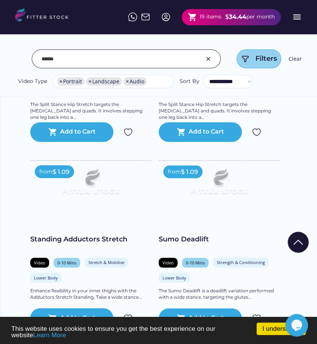
scroll to position [1208, 0]
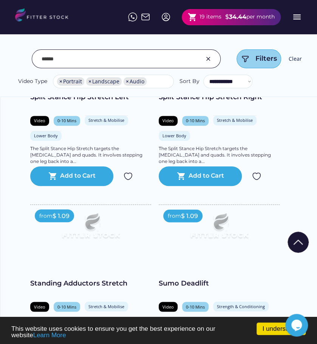
drag, startPoint x: 70, startPoint y: 62, endPoint x: 23, endPoint y: 67, distance: 47.1
click at [23, 67] on div "**********" at bounding box center [158, 69] width 286 height 40
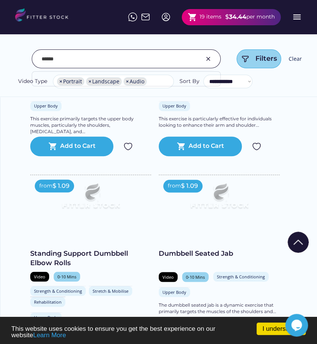
scroll to position [1164, 0]
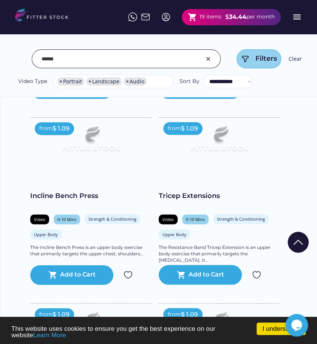
scroll to position [484, 0]
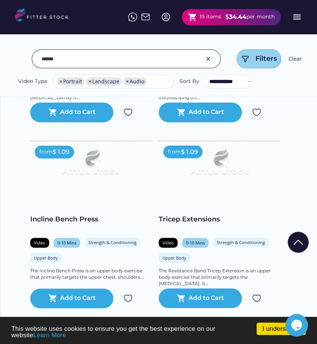
click at [74, 61] on input "input" at bounding box center [117, 59] width 150 height 16
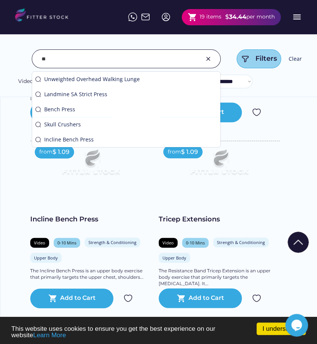
type input "*"
type input "**********"
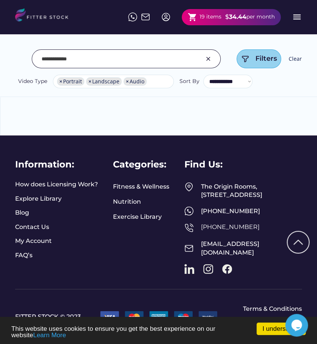
scroll to position [288, 0]
drag, startPoint x: 82, startPoint y: 57, endPoint x: 39, endPoint y: 62, distance: 42.9
click at [42, 61] on input "input" at bounding box center [117, 59] width 150 height 16
type input "**********"
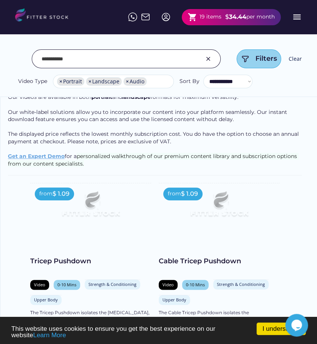
scroll to position [75, 0]
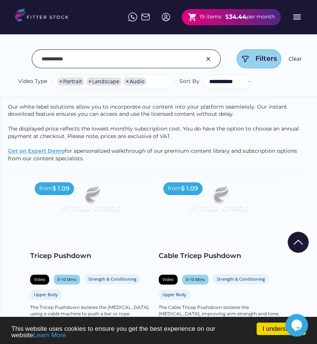
click at [86, 209] on img at bounding box center [90, 202] width 85 height 48
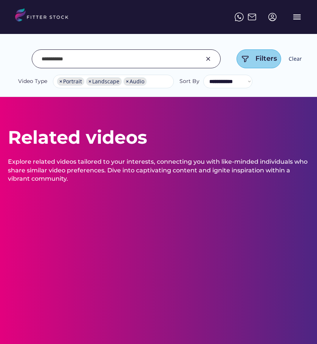
select select "**********"
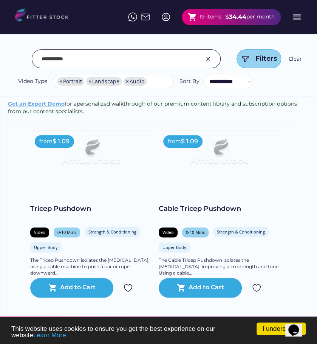
scroll to position [151, 0]
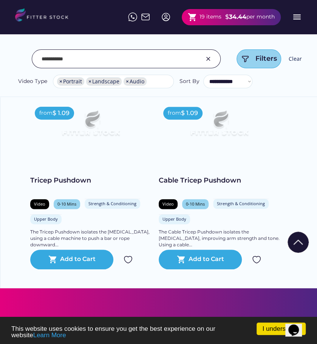
drag, startPoint x: 68, startPoint y: 59, endPoint x: 31, endPoint y: 61, distance: 37.8
click at [31, 61] on div "**********" at bounding box center [158, 69] width 286 height 40
type input "*"
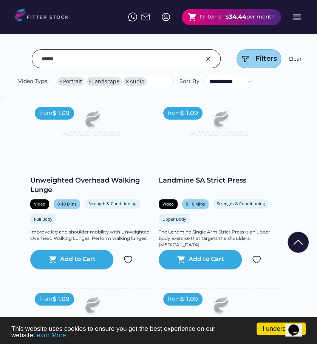
click at [109, 64] on input "input" at bounding box center [117, 59] width 150 height 16
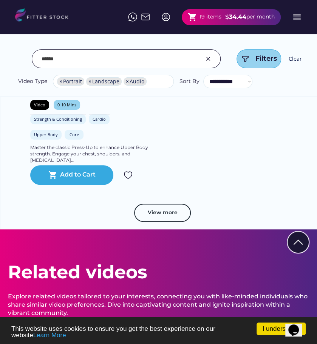
scroll to position [4831, 0]
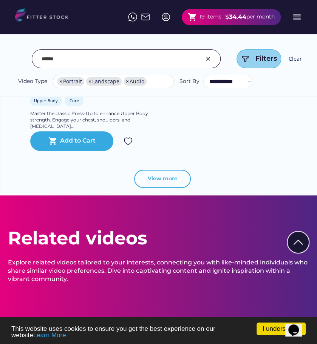
click at [162, 178] on button "View more" at bounding box center [162, 179] width 57 height 18
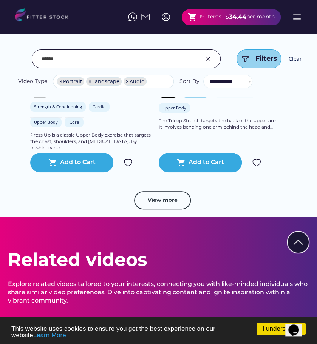
scroll to position [6755, 0]
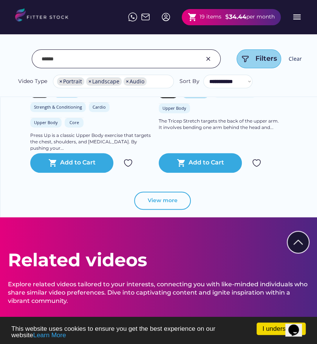
click at [171, 192] on button "View more" at bounding box center [162, 201] width 57 height 18
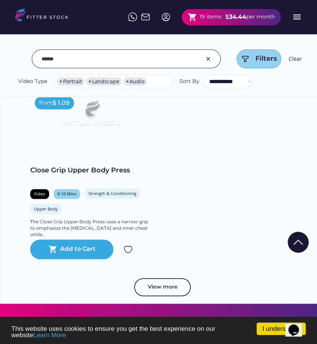
scroll to position [8718, 0]
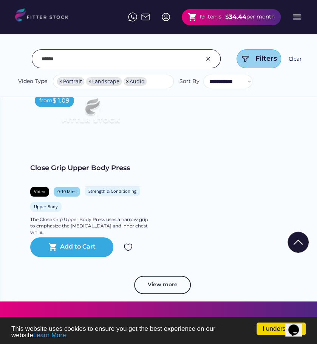
click at [146, 285] on div at bounding box center [159, 299] width 38 height 38
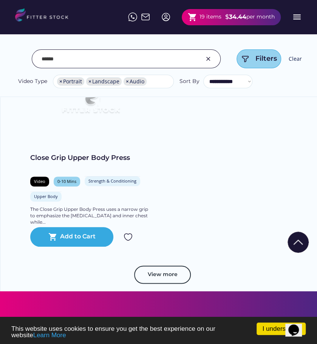
scroll to position [8729, 0]
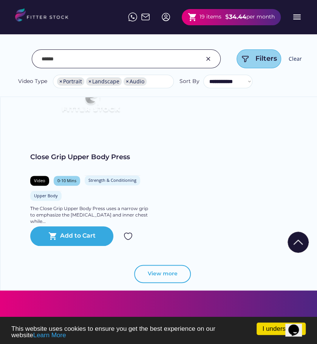
click at [153, 265] on button "View more" at bounding box center [162, 274] width 57 height 18
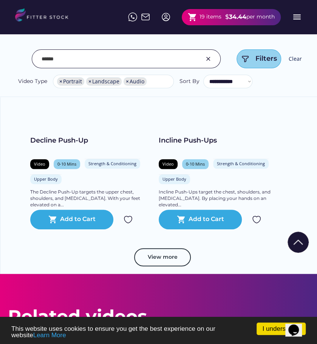
scroll to position [10616, 0]
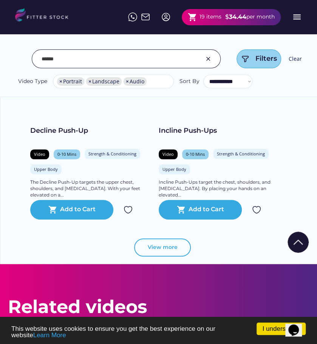
click at [154, 239] on button "View more" at bounding box center [162, 248] width 57 height 18
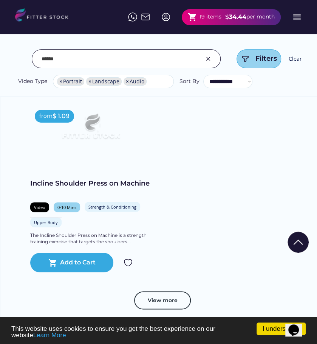
scroll to position [12616, 0]
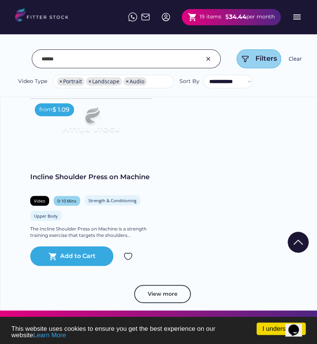
drag, startPoint x: 85, startPoint y: 58, endPoint x: 41, endPoint y: 65, distance: 44.7
click at [42, 65] on input "input" at bounding box center [117, 59] width 150 height 16
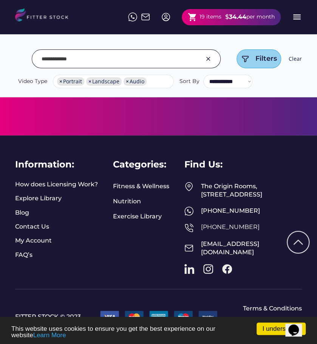
scroll to position [564, 0]
click at [69, 62] on input "input" at bounding box center [117, 59] width 150 height 16
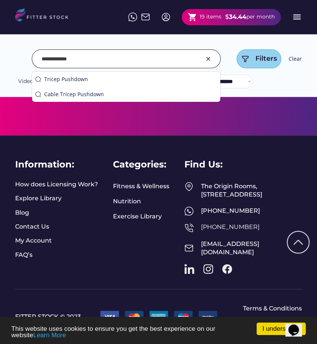
click at [68, 57] on input "input" at bounding box center [117, 59] width 150 height 16
click at [66, 57] on input "input" at bounding box center [117, 59] width 150 height 16
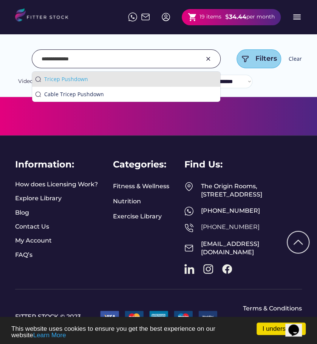
click at [65, 81] on div "Tricep Pushdown" at bounding box center [130, 79] width 173 height 8
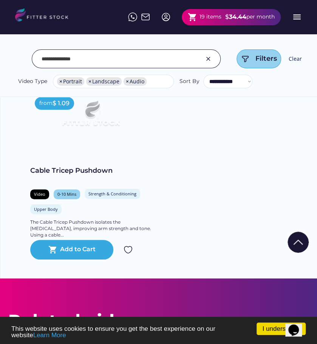
scroll to position [906, 0]
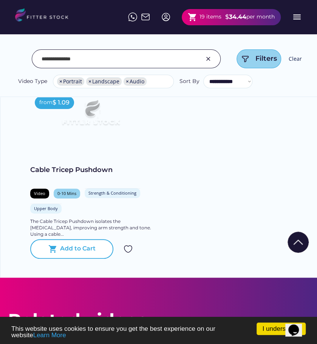
click at [57, 245] on text "shopping_cart" at bounding box center [52, 249] width 9 height 9
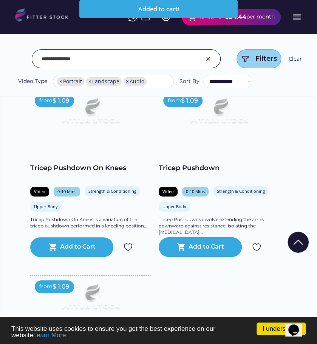
scroll to position [679, 0]
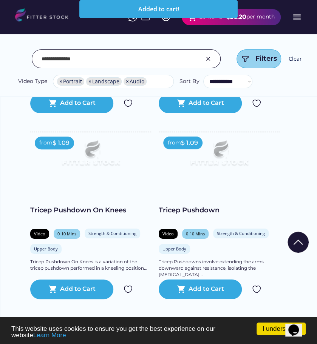
drag, startPoint x: 90, startPoint y: 59, endPoint x: 33, endPoint y: 58, distance: 56.6
click at [33, 58] on div at bounding box center [126, 58] width 189 height 19
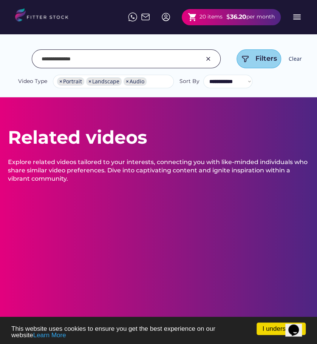
scroll to position [0, 0]
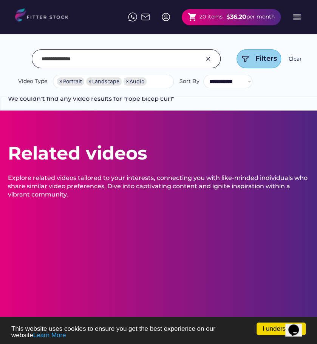
drag, startPoint x: 80, startPoint y: 58, endPoint x: 28, endPoint y: 56, distance: 52.1
click at [28, 56] on div "**********" at bounding box center [158, 69] width 286 height 40
drag, startPoint x: 139, startPoint y: 63, endPoint x: -38, endPoint y: 62, distance: 177.4
click at [0, 62] on html "I understand! This website uses cookies to ensure you get the best experience o…" at bounding box center [158, 172] width 317 height 344
click at [88, 63] on input "input" at bounding box center [117, 59] width 150 height 16
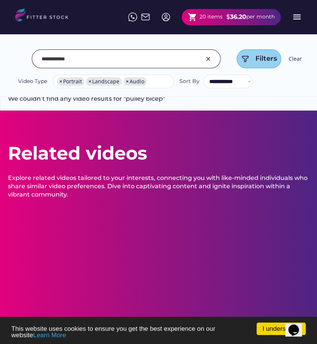
drag, startPoint x: 88, startPoint y: 63, endPoint x: 30, endPoint y: 62, distance: 58.1
click at [30, 62] on div "**********" at bounding box center [158, 69] width 286 height 40
drag, startPoint x: 88, startPoint y: 63, endPoint x: 53, endPoint y: 62, distance: 34.8
click at [53, 62] on input "input" at bounding box center [117, 59] width 150 height 16
type input "*****"
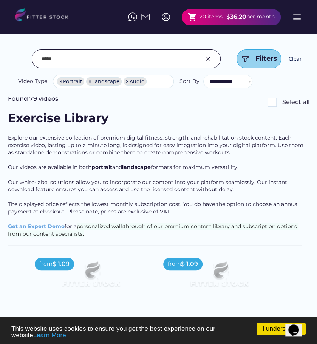
click at [23, 63] on div "**********" at bounding box center [158, 69] width 286 height 40
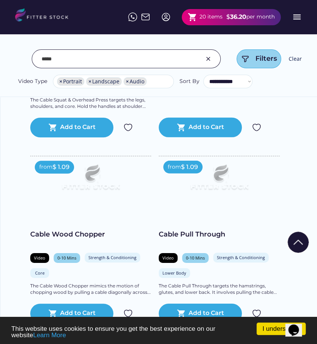
scroll to position [717, 0]
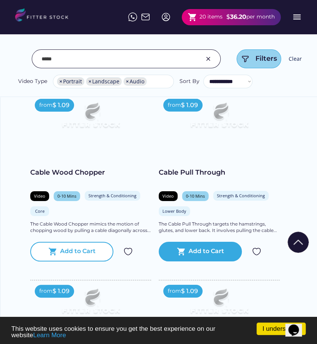
click at [67, 257] on div "shopping_cart Add to Cart" at bounding box center [71, 252] width 83 height 20
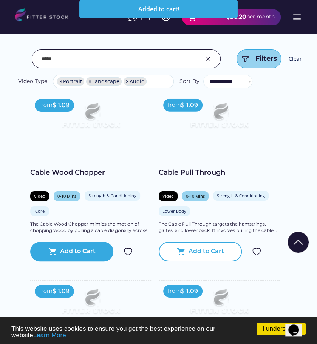
click at [177, 250] on text "shopping_cart" at bounding box center [181, 251] width 9 height 9
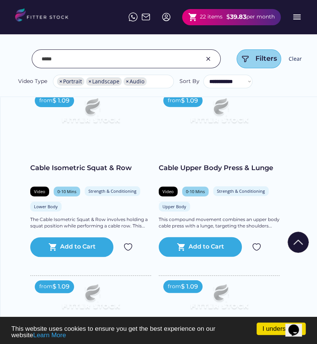
scroll to position [1510, 0]
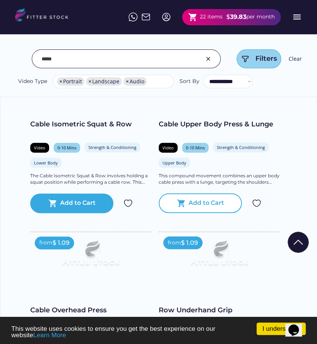
click at [199, 208] on div "shopping_cart Add to Cart" at bounding box center [200, 204] width 83 height 20
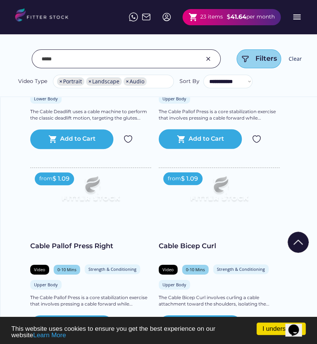
scroll to position [3510, 0]
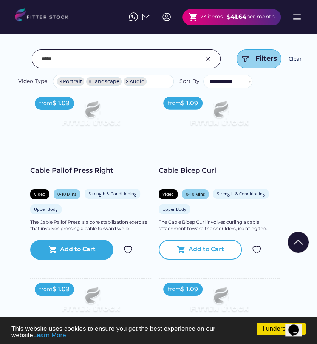
click at [185, 250] on div "shopping_cart Add to Cart" at bounding box center [200, 250] width 83 height 20
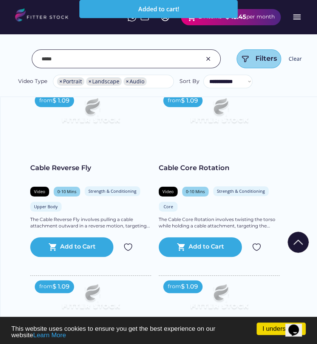
scroll to position [3661, 0]
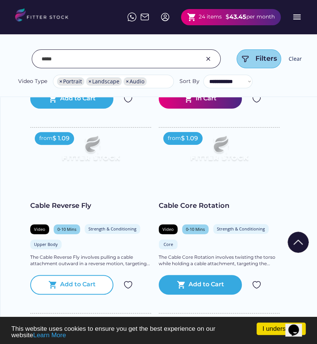
click at [52, 280] on text "shopping_cart" at bounding box center [52, 284] width 9 height 9
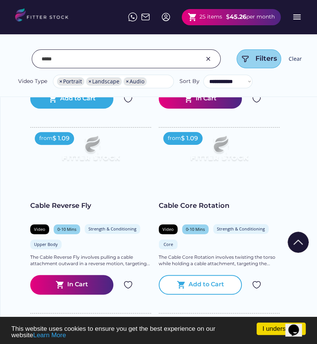
click at [208, 289] on div "shopping_cart Add to Cart" at bounding box center [200, 285] width 83 height 20
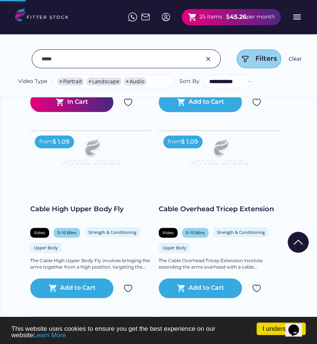
scroll to position [3849, 0]
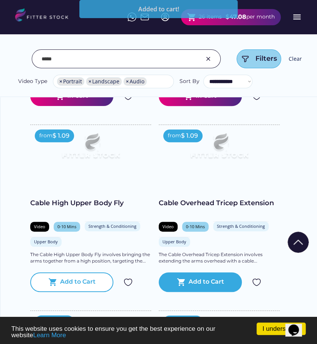
click at [68, 273] on div "shopping_cart Add to Cart" at bounding box center [71, 282] width 83 height 20
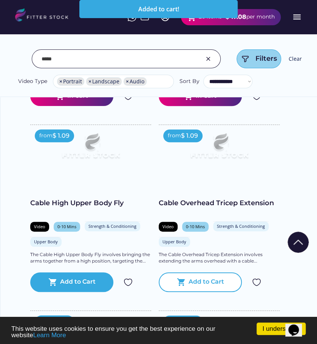
click at [202, 287] on div "shopping_cart Add to Cart" at bounding box center [200, 282] width 83 height 20
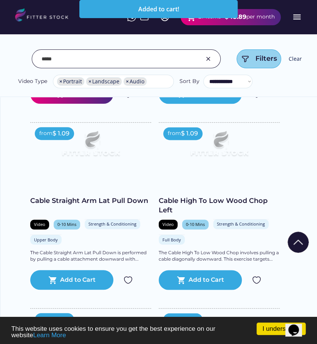
scroll to position [4038, 0]
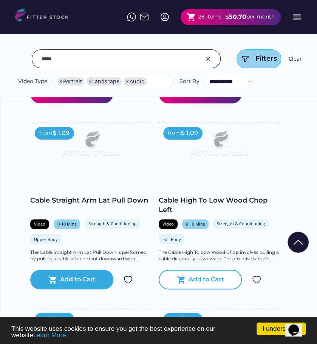
click at [190, 271] on div "shopping_cart Add to Cart" at bounding box center [200, 280] width 83 height 20
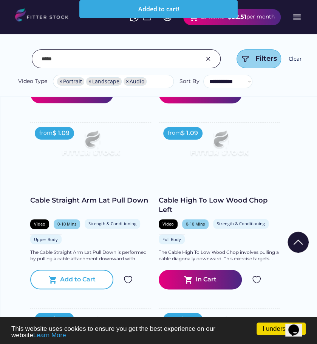
click at [68, 277] on div "Add to Cart" at bounding box center [77, 279] width 35 height 9
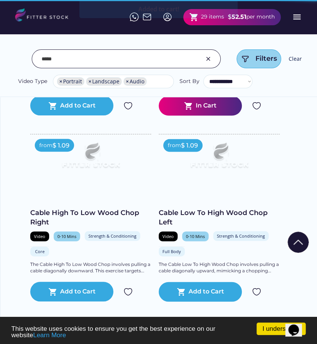
scroll to position [4227, 0]
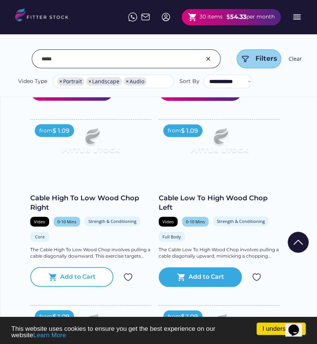
click at [52, 268] on div "shopping_cart Add to Cart" at bounding box center [71, 277] width 83 height 20
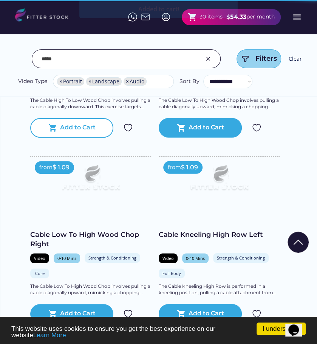
scroll to position [4378, 0]
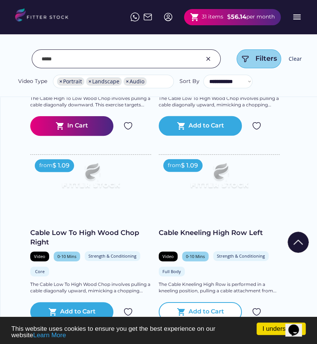
click at [190, 302] on div "shopping_cart Add to Cart" at bounding box center [200, 312] width 83 height 20
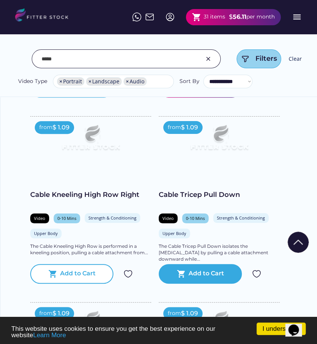
scroll to position [4604, 0]
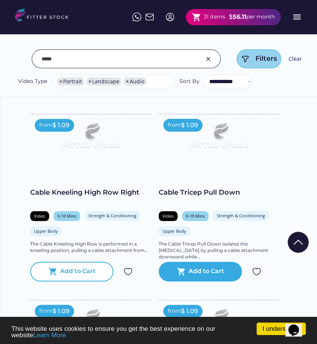
click at [74, 269] on div "Add to Cart" at bounding box center [77, 271] width 35 height 9
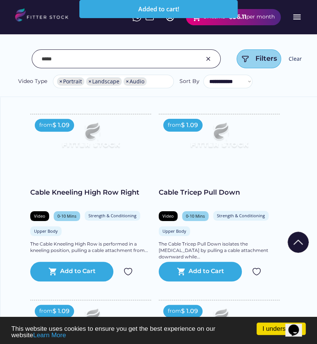
scroll to position [4642, 0]
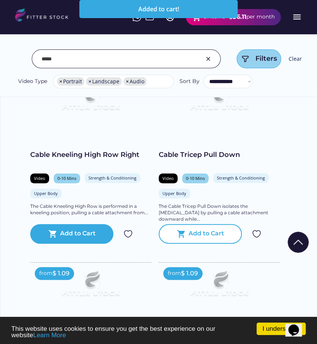
click at [185, 229] on text "shopping_cart" at bounding box center [181, 233] width 9 height 9
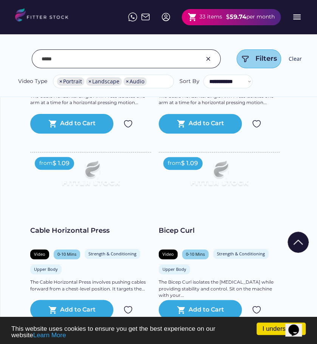
scroll to position [4982, 0]
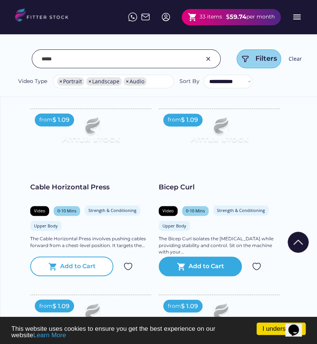
click at [61, 263] on div "Add to Cart" at bounding box center [77, 266] width 35 height 9
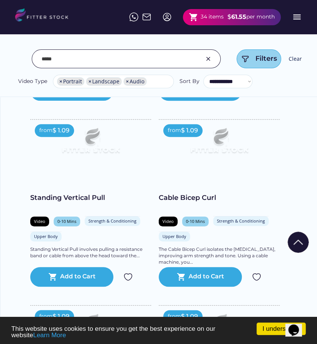
scroll to position [5699, 0]
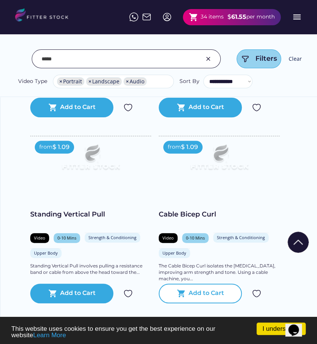
click at [206, 291] on div "Add to Cart" at bounding box center [205, 293] width 35 height 9
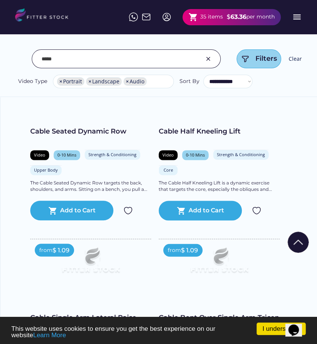
scroll to position [5963, 0]
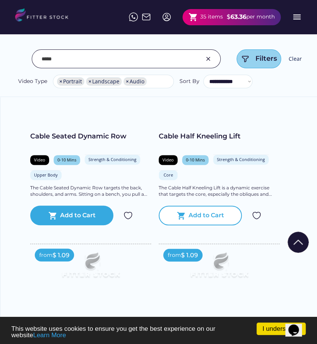
click at [175, 219] on div "shopping_cart Add to Cart" at bounding box center [200, 216] width 83 height 20
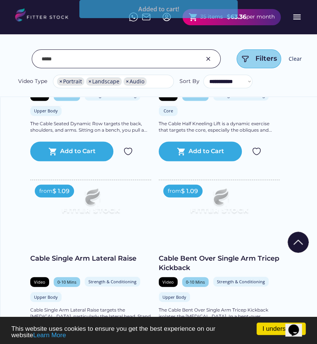
scroll to position [6076, 0]
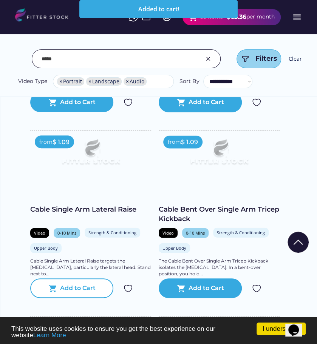
click at [56, 287] on text "shopping_cart" at bounding box center [52, 288] width 9 height 9
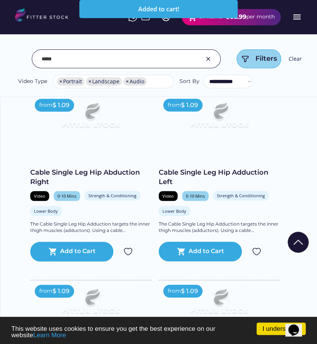
scroll to position [6303, 0]
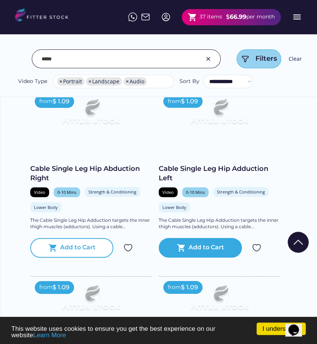
click at [80, 249] on div "shopping_cart Add to Cart" at bounding box center [71, 248] width 83 height 20
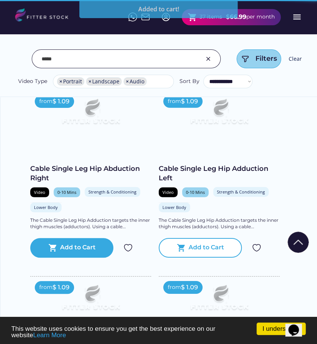
click at [207, 243] on div "Add to Cart" at bounding box center [205, 247] width 35 height 9
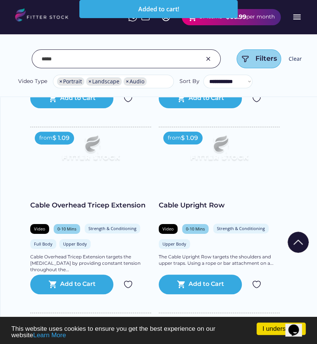
scroll to position [6454, 0]
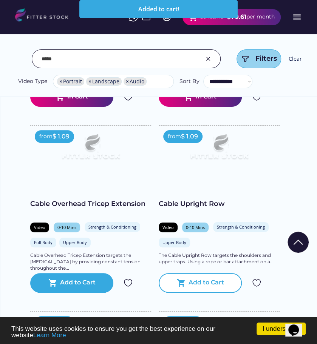
click at [184, 280] on text "shopping_cart" at bounding box center [181, 283] width 9 height 9
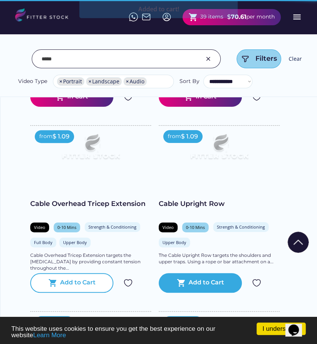
click at [73, 282] on div "Add to Cart" at bounding box center [77, 283] width 35 height 9
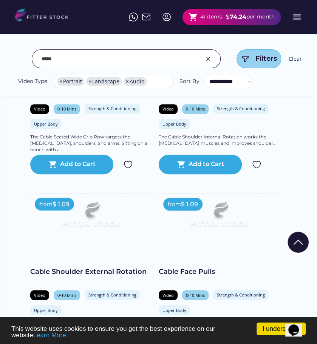
scroll to position [7020, 0]
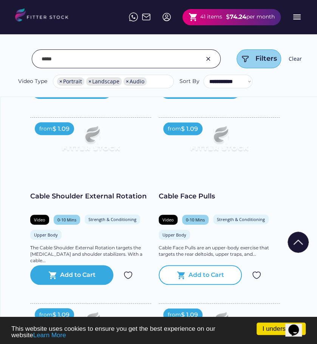
click at [183, 265] on div "shopping_cart Add to Cart" at bounding box center [200, 275] width 83 height 20
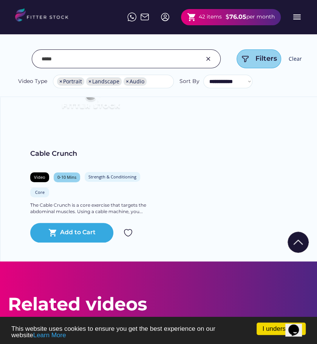
scroll to position [7435, 0]
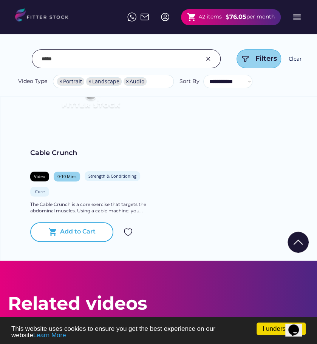
click at [79, 232] on div "shopping_cart Add to Cart" at bounding box center [71, 232] width 83 height 20
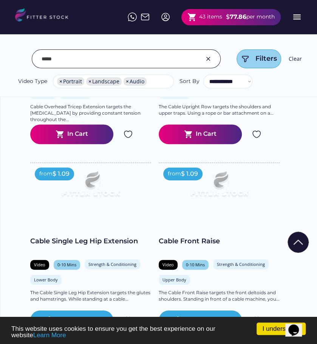
scroll to position [6605, 0]
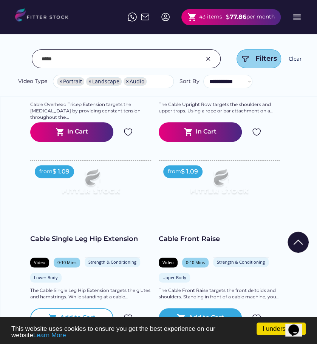
click at [91, 317] on div "Add to Cart" at bounding box center [77, 318] width 35 height 9
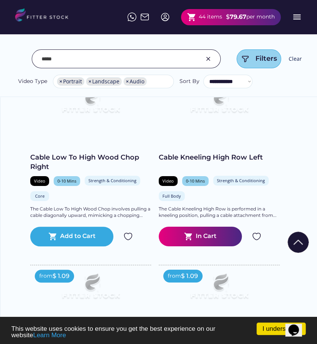
scroll to position [4189, 0]
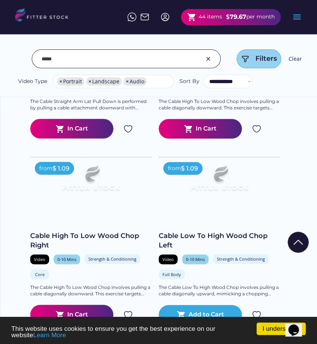
click at [163, 14] on img at bounding box center [164, 16] width 9 height 9
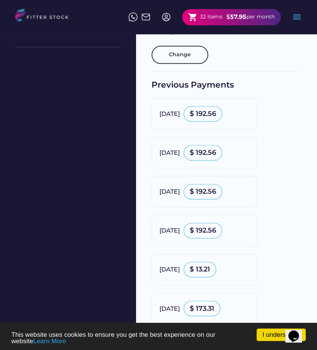
click at [195, 22] on div "shopping_cart 32 items $ 57.95 per month" at bounding box center [231, 17] width 99 height 16
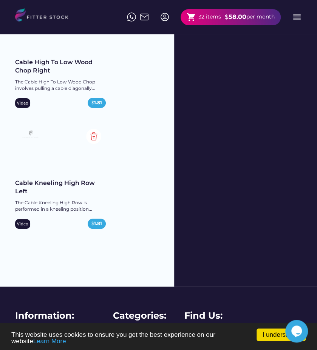
scroll to position [3732, 0]
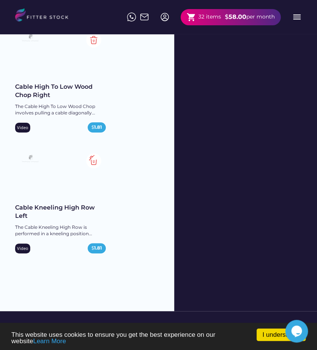
click at [93, 163] on img at bounding box center [93, 160] width 15 height 15
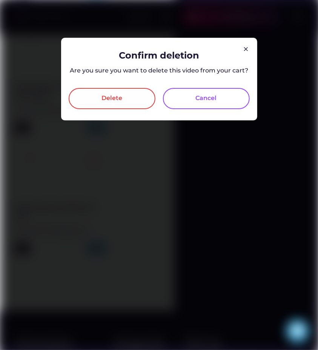
click at [111, 95] on div "Delete" at bounding box center [112, 98] width 21 height 9
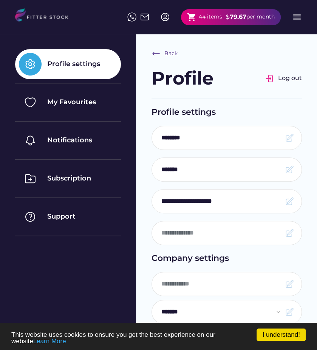
select select "**********"
type input "*******"
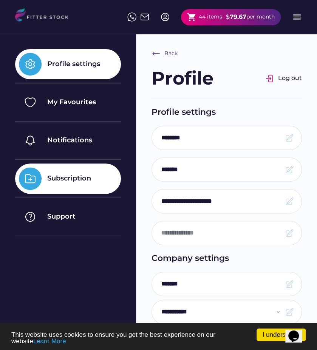
click at [90, 184] on div "Subscription" at bounding box center [68, 178] width 106 height 30
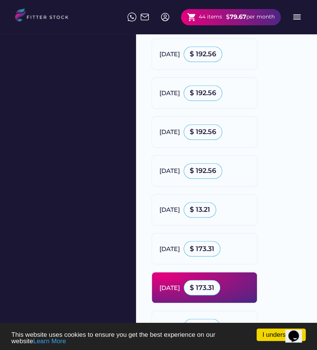
scroll to position [226, 0]
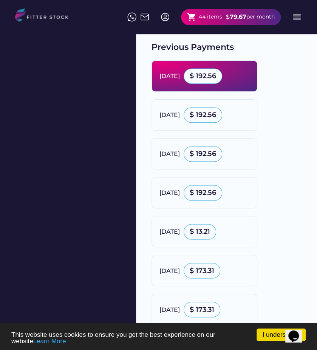
click at [180, 78] on div "[DATE]" at bounding box center [169, 76] width 20 height 8
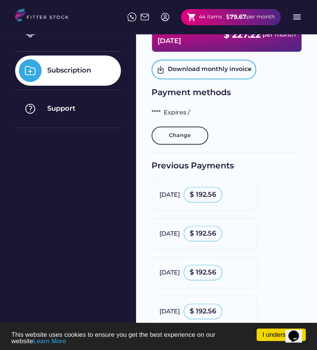
scroll to position [113, 0]
